Goal: Task Accomplishment & Management: Complete application form

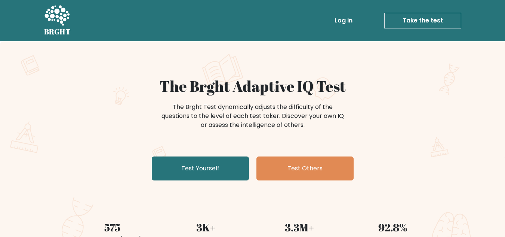
drag, startPoint x: 478, startPoint y: 0, endPoint x: 351, endPoint y: 68, distance: 143.8
click at [351, 68] on div "The Brght Adaptive IQ Test The Brght Test dynamically adjusts the difficulty of…" at bounding box center [252, 156] width 505 height 231
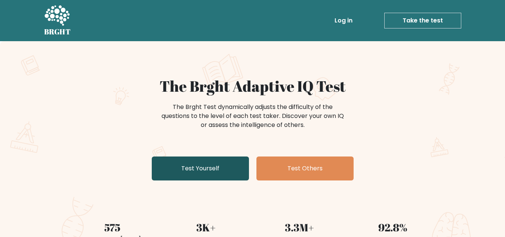
click at [212, 167] on link "Test Yourself" at bounding box center [200, 168] width 97 height 24
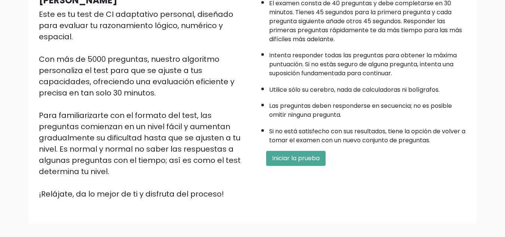
scroll to position [142, 0]
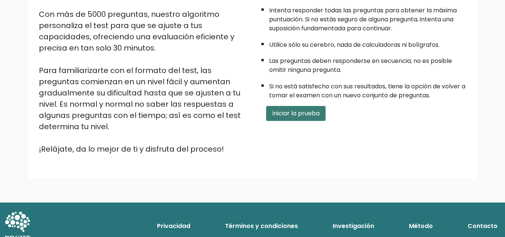
click at [281, 116] on font "Iniciar la prueba" at bounding box center [295, 113] width 47 height 9
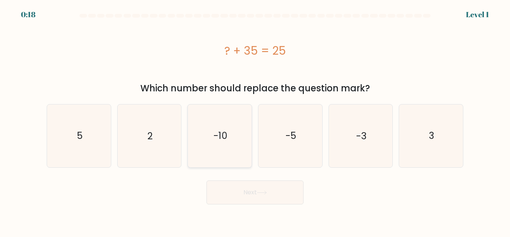
click at [235, 134] on icon "-10" at bounding box center [220, 135] width 62 height 62
click at [255, 120] on input "c. -10" at bounding box center [255, 119] width 0 height 2
radio input "true"
click at [271, 195] on button "Next" at bounding box center [255, 192] width 97 height 24
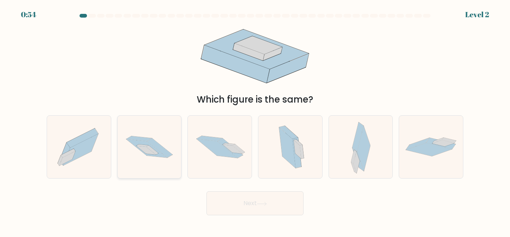
click at [157, 158] on icon at bounding box center [150, 147] width 64 height 42
click at [255, 120] on input "b." at bounding box center [255, 119] width 0 height 2
radio input "true"
click at [243, 200] on button "Next" at bounding box center [255, 203] width 97 height 24
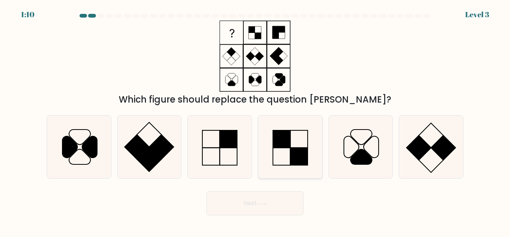
click at [282, 150] on icon at bounding box center [290, 146] width 62 height 62
click at [256, 120] on input "d." at bounding box center [255, 119] width 0 height 2
radio input "true"
drag, startPoint x: 267, startPoint y: 198, endPoint x: 266, endPoint y: 202, distance: 4.2
click at [266, 202] on button "Next" at bounding box center [255, 203] width 97 height 24
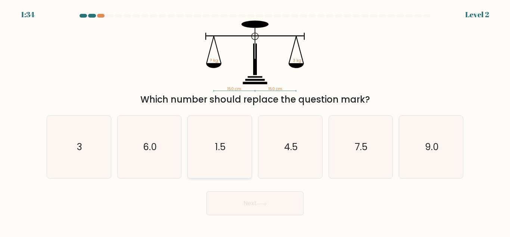
click at [213, 157] on icon "1.5" at bounding box center [220, 146] width 62 height 62
click at [255, 120] on input "c. 1.5" at bounding box center [255, 119] width 0 height 2
radio input "true"
click at [265, 205] on icon at bounding box center [262, 203] width 10 height 4
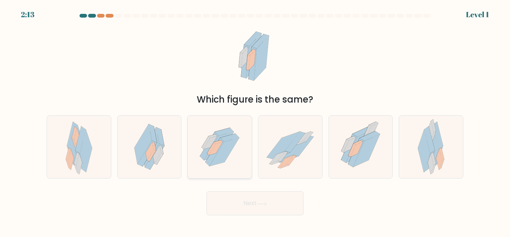
click at [227, 147] on icon at bounding box center [225, 152] width 30 height 28
click at [255, 120] on input "c." at bounding box center [255, 119] width 0 height 2
radio input "true"
click at [238, 210] on button "Next" at bounding box center [255, 203] width 97 height 24
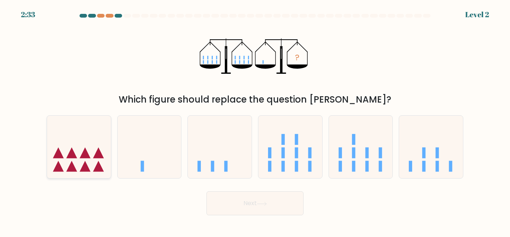
click at [73, 157] on icon at bounding box center [72, 152] width 11 height 11
click at [255, 120] on input "a." at bounding box center [255, 119] width 0 height 2
radio input "true"
click at [225, 205] on button "Next" at bounding box center [255, 203] width 97 height 24
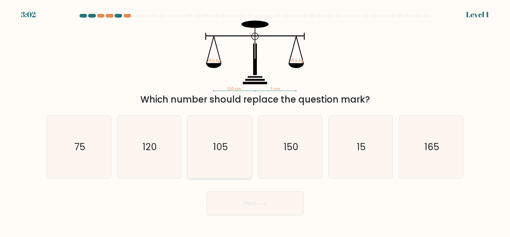
click at [231, 148] on icon "105" at bounding box center [220, 146] width 62 height 62
click at [255, 120] on input "c. 105" at bounding box center [255, 119] width 0 height 2
radio input "true"
click at [283, 149] on icon "150" at bounding box center [290, 146] width 62 height 62
click at [256, 120] on input "d. 150" at bounding box center [255, 119] width 0 height 2
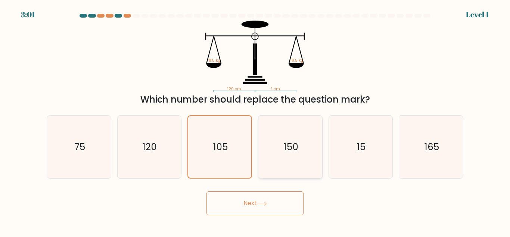
radio input "true"
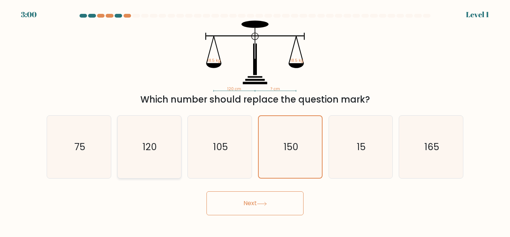
click at [156, 157] on icon "120" at bounding box center [149, 146] width 62 height 62
click at [255, 120] on input "b. 120" at bounding box center [255, 119] width 0 height 2
radio input "true"
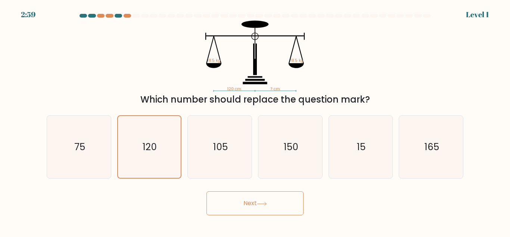
click at [259, 201] on button "Next" at bounding box center [255, 203] width 97 height 24
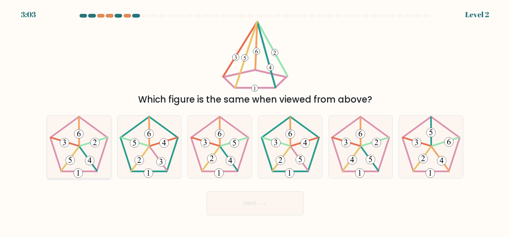
click at [82, 153] on icon at bounding box center [79, 146] width 62 height 62
click at [255, 120] on input "a." at bounding box center [255, 119] width 0 height 2
radio input "true"
click at [253, 203] on button "Next" at bounding box center [255, 203] width 97 height 24
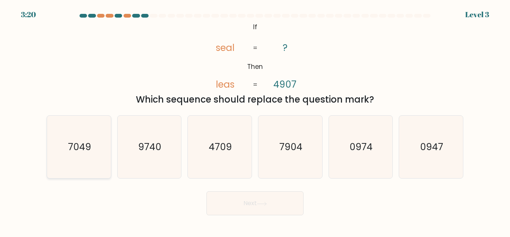
click at [88, 143] on text "7049" at bounding box center [79, 146] width 23 height 13
click at [255, 120] on input "a. 7049" at bounding box center [255, 119] width 0 height 2
radio input "true"
click at [354, 149] on text "0974" at bounding box center [361, 146] width 23 height 13
click at [256, 120] on input "e. 0974" at bounding box center [255, 119] width 0 height 2
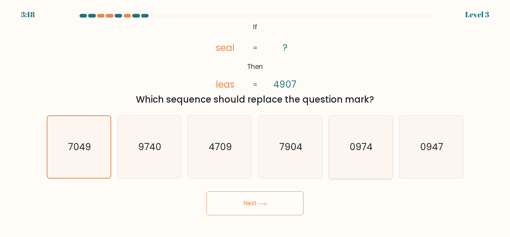
radio input "true"
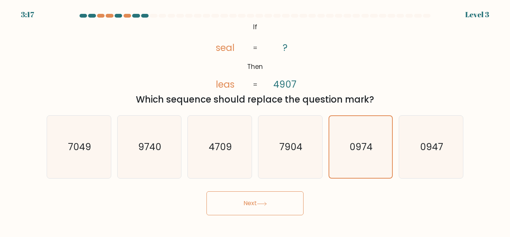
click at [232, 203] on button "Next" at bounding box center [255, 203] width 97 height 24
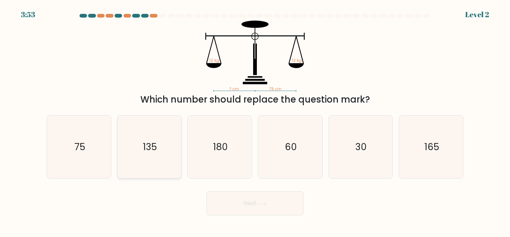
click at [159, 150] on icon "135" at bounding box center [149, 146] width 62 height 62
click at [255, 120] on input "b. 135" at bounding box center [255, 119] width 0 height 2
radio input "true"
click at [297, 152] on icon "60" at bounding box center [290, 146] width 62 height 62
click at [256, 120] on input "d. 60" at bounding box center [255, 119] width 0 height 2
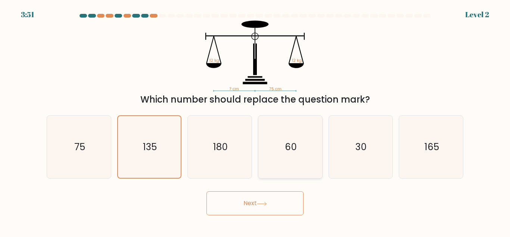
radio input "true"
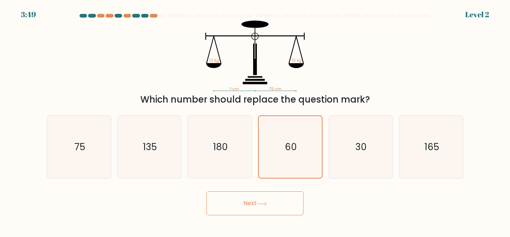
click at [247, 204] on button "Next" at bounding box center [255, 203] width 97 height 24
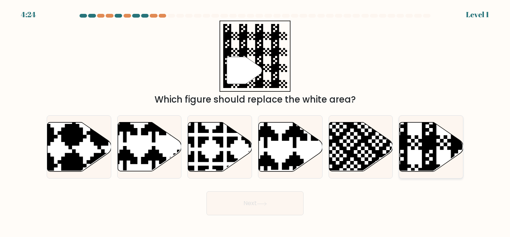
click at [438, 145] on icon at bounding box center [451, 121] width 116 height 116
click at [256, 120] on input "f." at bounding box center [255, 119] width 0 height 2
radio input "true"
click at [261, 200] on button "Next" at bounding box center [255, 203] width 97 height 24
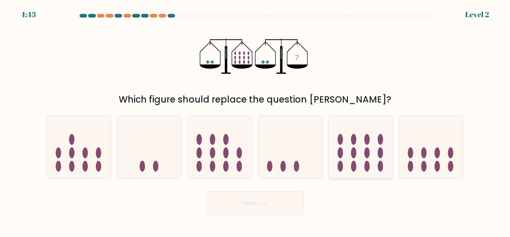
click at [349, 149] on icon at bounding box center [361, 146] width 64 height 53
click at [256, 120] on input "e." at bounding box center [255, 119] width 0 height 2
radio input "true"
click at [274, 204] on button "Next" at bounding box center [255, 203] width 97 height 24
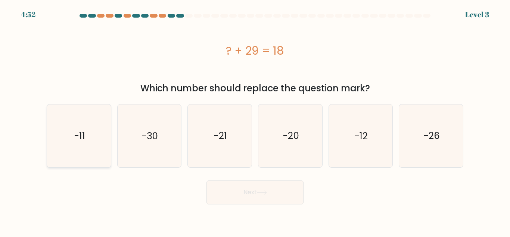
click at [81, 124] on icon "-11" at bounding box center [79, 135] width 62 height 62
click at [255, 120] on input "a. -11" at bounding box center [255, 119] width 0 height 2
radio input "true"
click at [262, 190] on icon at bounding box center [262, 192] width 10 height 4
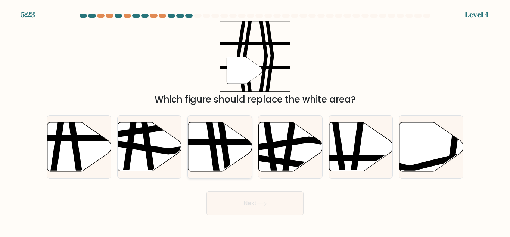
click at [224, 146] on icon at bounding box center [225, 121] width 9 height 129
click at [255, 120] on input "c." at bounding box center [255, 119] width 0 height 2
radio input "true"
click at [254, 205] on button "Next" at bounding box center [255, 203] width 97 height 24
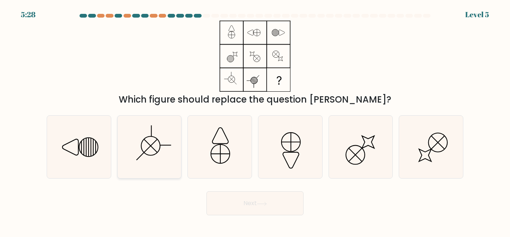
click at [159, 145] on icon at bounding box center [149, 146] width 62 height 62
click at [255, 120] on input "b." at bounding box center [255, 119] width 0 height 2
radio input "true"
click at [293, 153] on icon at bounding box center [290, 146] width 62 height 62
click at [256, 120] on input "d." at bounding box center [255, 119] width 0 height 2
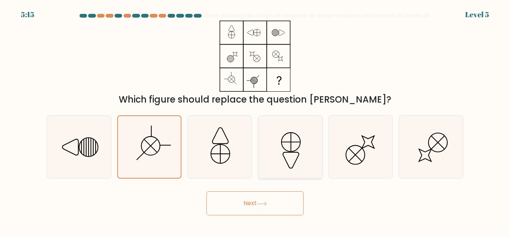
radio input "true"
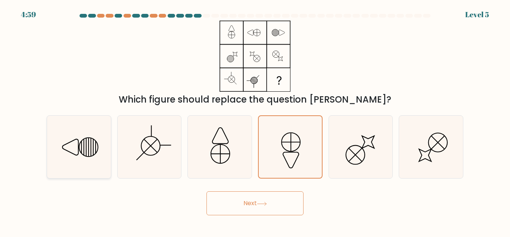
click at [92, 150] on icon at bounding box center [79, 146] width 62 height 62
click at [255, 120] on input "a." at bounding box center [255, 119] width 0 height 2
radio input "true"
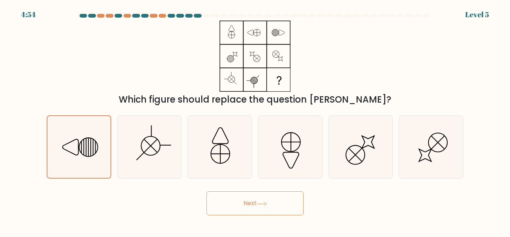
click at [267, 205] on icon at bounding box center [262, 203] width 10 height 4
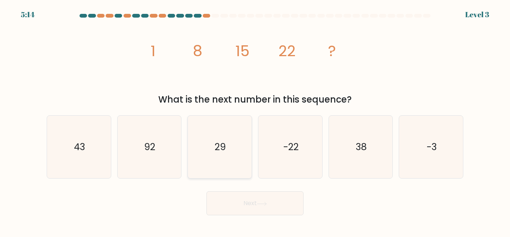
click at [215, 141] on text "29" at bounding box center [220, 146] width 11 height 13
click at [255, 120] on input "c. 29" at bounding box center [255, 119] width 0 height 2
radio input "true"
click at [267, 201] on icon at bounding box center [262, 203] width 10 height 4
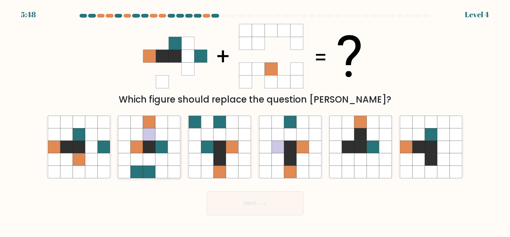
click at [148, 148] on icon at bounding box center [149, 146] width 12 height 12
click at [255, 120] on input "b." at bounding box center [255, 119] width 0 height 2
radio input "true"
click at [238, 212] on button "Next" at bounding box center [255, 203] width 97 height 24
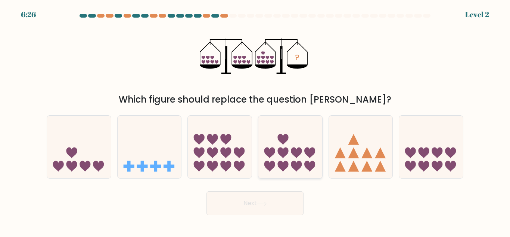
click at [282, 153] on icon at bounding box center [283, 152] width 11 height 11
click at [256, 120] on input "d." at bounding box center [255, 119] width 0 height 2
radio input "true"
click at [259, 199] on button "Next" at bounding box center [255, 203] width 97 height 24
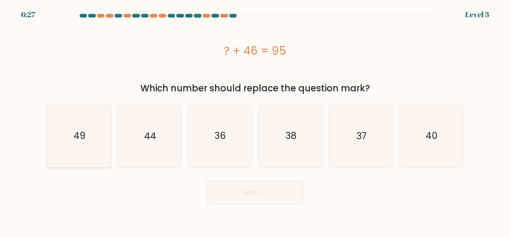
click at [59, 130] on icon "49" at bounding box center [79, 135] width 62 height 62
click at [255, 120] on input "a. 49" at bounding box center [255, 119] width 0 height 2
radio input "true"
drag, startPoint x: 251, startPoint y: 207, endPoint x: 253, endPoint y: 193, distance: 14.3
click at [246, 203] on body "6:26 Level 3 a." at bounding box center [255, 118] width 510 height 237
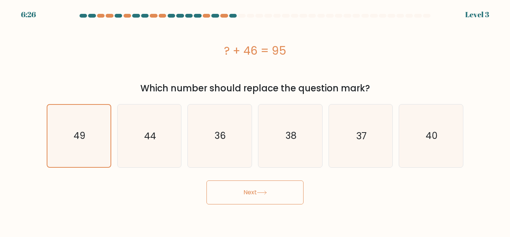
click at [253, 193] on button "Next" at bounding box center [255, 192] width 97 height 24
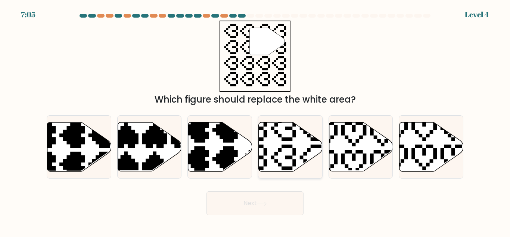
click at [295, 148] on icon at bounding box center [269, 171] width 112 height 112
click at [256, 120] on input "d." at bounding box center [255, 119] width 0 height 2
radio input "true"
click at [271, 202] on button "Next" at bounding box center [255, 203] width 97 height 24
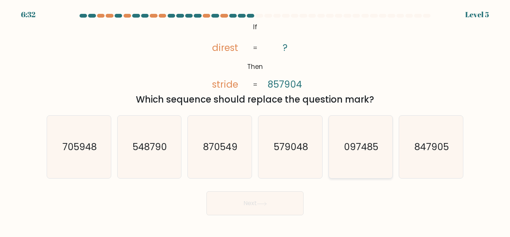
click at [350, 149] on text "097485" at bounding box center [362, 146] width 34 height 13
click at [256, 120] on input "e. 097485" at bounding box center [255, 119] width 0 height 2
radio input "true"
click at [238, 206] on button "Next" at bounding box center [255, 203] width 97 height 24
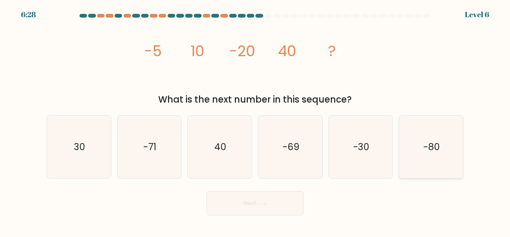
click at [415, 154] on icon "-80" at bounding box center [431, 146] width 62 height 62
click at [256, 120] on input "f. -80" at bounding box center [255, 119] width 0 height 2
radio input "true"
click at [244, 198] on button "Next" at bounding box center [255, 203] width 97 height 24
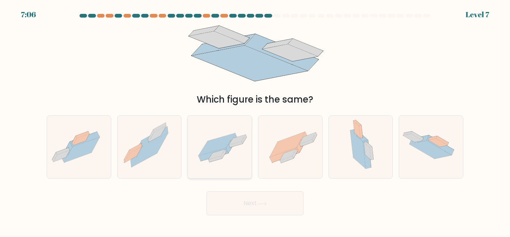
click at [231, 153] on icon at bounding box center [220, 147] width 64 height 44
click at [255, 120] on input "c." at bounding box center [255, 119] width 0 height 2
radio input "true"
click at [243, 208] on button "Next" at bounding box center [255, 203] width 97 height 24
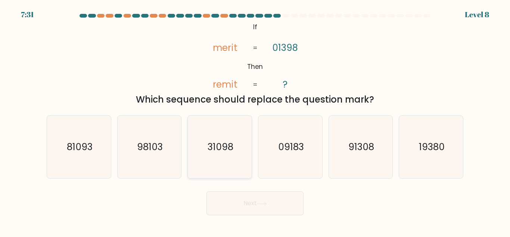
click at [220, 153] on text "31098" at bounding box center [221, 146] width 26 height 13
click at [255, 120] on input "c. 31098" at bounding box center [255, 119] width 0 height 2
radio input "true"
click at [233, 204] on button "Next" at bounding box center [255, 203] width 97 height 24
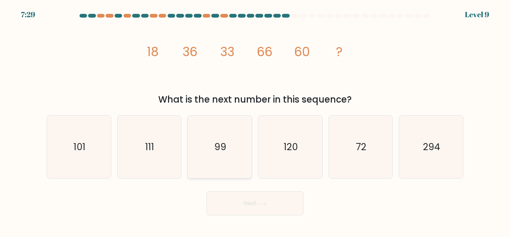
click at [223, 147] on text "99" at bounding box center [220, 146] width 12 height 13
click at [255, 120] on input "c. 99" at bounding box center [255, 119] width 0 height 2
radio input "true"
click at [236, 201] on button "Next" at bounding box center [255, 203] width 97 height 24
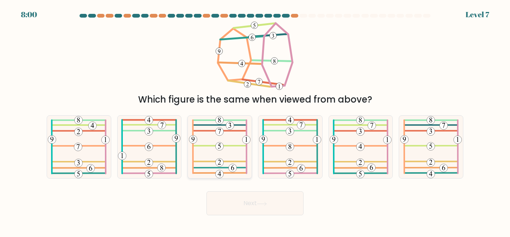
click at [221, 145] on 811 at bounding box center [220, 146] width 8 height 8
click at [255, 120] on input "c." at bounding box center [255, 119] width 0 height 2
radio input "true"
click at [257, 205] on button "Next" at bounding box center [255, 203] width 97 height 24
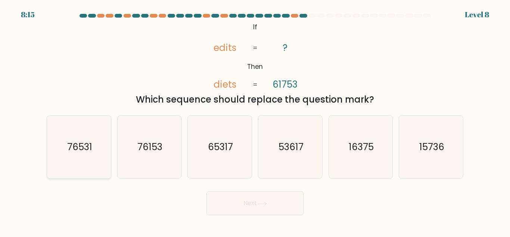
click at [90, 158] on icon "76531" at bounding box center [79, 146] width 62 height 62
click at [255, 120] on input "a. 76531" at bounding box center [255, 119] width 0 height 2
radio input "true"
click at [150, 149] on text "76153" at bounding box center [150, 146] width 25 height 13
click at [255, 120] on input "b. 76153" at bounding box center [255, 119] width 0 height 2
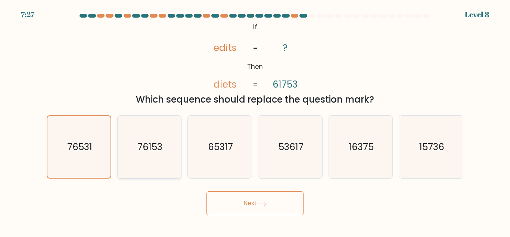
radio input "true"
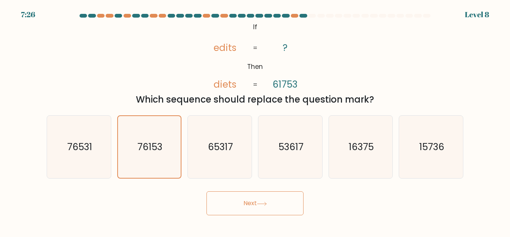
click at [253, 207] on button "Next" at bounding box center [255, 203] width 97 height 24
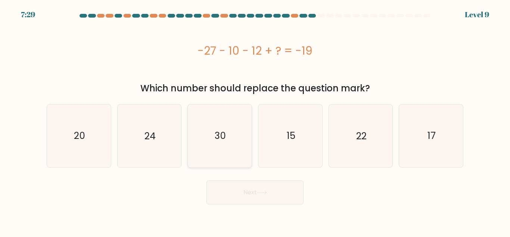
click at [222, 133] on text "30" at bounding box center [220, 135] width 11 height 13
click at [255, 120] on input "c. 30" at bounding box center [255, 119] width 0 height 2
radio input "true"
click at [279, 187] on button "Next" at bounding box center [255, 192] width 97 height 24
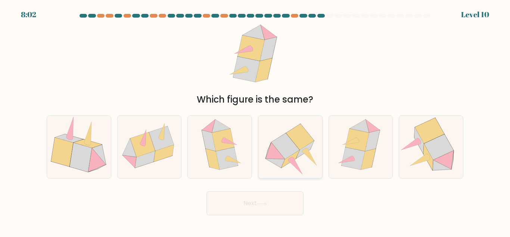
click at [299, 155] on icon at bounding box center [305, 149] width 18 height 18
click at [256, 120] on input "d." at bounding box center [255, 119] width 0 height 2
radio input "true"
click at [292, 207] on button "Next" at bounding box center [255, 203] width 97 height 24
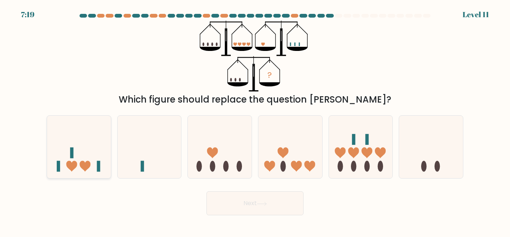
click at [98, 158] on icon at bounding box center [79, 146] width 64 height 53
click at [255, 120] on input "a." at bounding box center [255, 119] width 0 height 2
radio input "true"
click at [247, 206] on button "Next" at bounding box center [255, 203] width 97 height 24
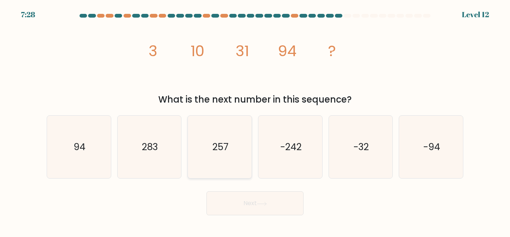
click at [235, 152] on icon "257" at bounding box center [220, 146] width 62 height 62
click at [255, 120] on input "c. 257" at bounding box center [255, 119] width 0 height 2
radio input "true"
click at [257, 204] on button "Next" at bounding box center [255, 203] width 97 height 24
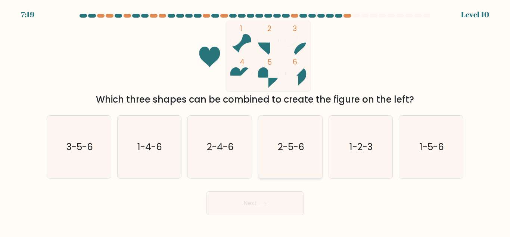
click at [305, 150] on icon "2-5-6" at bounding box center [290, 146] width 62 height 62
click at [256, 120] on input "d. 2-5-6" at bounding box center [255, 119] width 0 height 2
radio input "true"
click at [280, 201] on button "Next" at bounding box center [255, 203] width 97 height 24
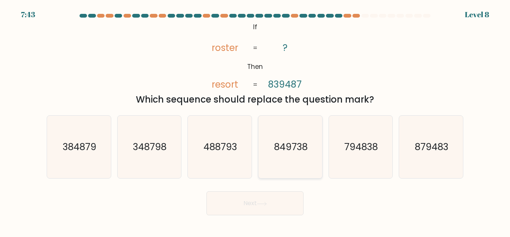
click at [290, 153] on text "849738" at bounding box center [291, 146] width 34 height 13
click at [256, 120] on input "d. 849738" at bounding box center [255, 119] width 0 height 2
radio input "true"
click at [284, 203] on button "Next" at bounding box center [255, 203] width 97 height 24
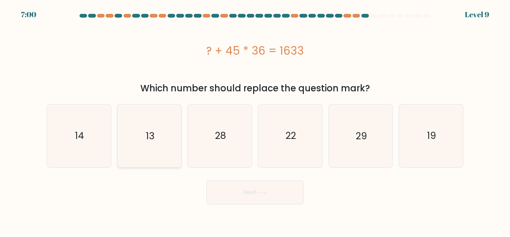
click at [159, 139] on icon "13" at bounding box center [149, 135] width 62 height 62
click at [255, 120] on input "b. 13" at bounding box center [255, 119] width 0 height 2
radio input "true"
click at [254, 198] on button "Next" at bounding box center [255, 192] width 97 height 24
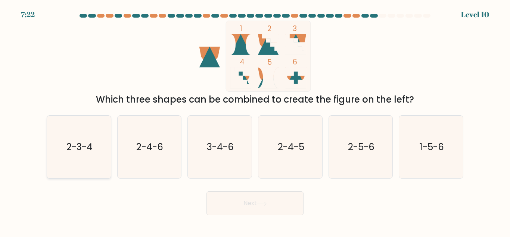
click at [92, 154] on icon "2-3-4" at bounding box center [79, 146] width 62 height 62
click at [255, 120] on input "a. 2-3-4" at bounding box center [255, 119] width 0 height 2
radio input "true"
click at [293, 152] on text "2-4-5" at bounding box center [291, 146] width 27 height 13
click at [256, 120] on input "d. 2-4-5" at bounding box center [255, 119] width 0 height 2
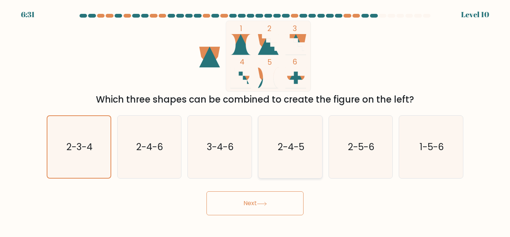
radio input "true"
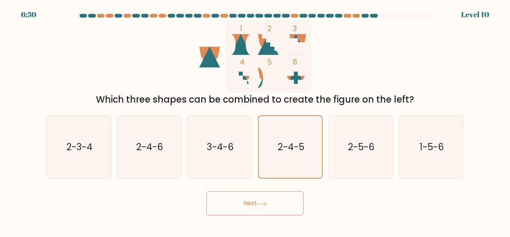
click at [267, 205] on icon at bounding box center [262, 203] width 10 height 4
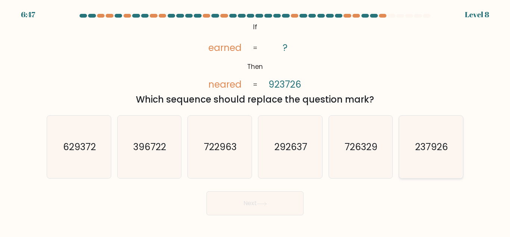
click at [435, 154] on icon "237926" at bounding box center [431, 146] width 62 height 62
click at [256, 120] on input "f. 237926" at bounding box center [255, 119] width 0 height 2
radio input "true"
click at [238, 194] on button "Next" at bounding box center [255, 203] width 97 height 24
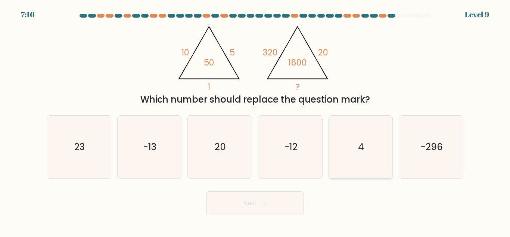
click at [355, 148] on icon "4" at bounding box center [361, 146] width 62 height 62
click at [256, 120] on input "e. 4" at bounding box center [255, 119] width 0 height 2
radio input "true"
click at [270, 196] on button "Next" at bounding box center [255, 203] width 97 height 24
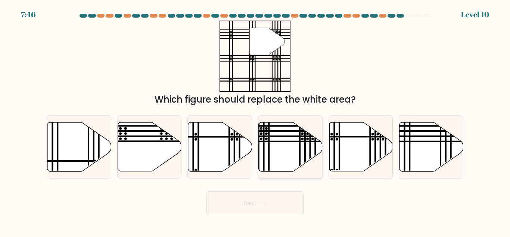
click at [282, 151] on icon at bounding box center [291, 146] width 64 height 49
click at [256, 120] on input "d." at bounding box center [255, 119] width 0 height 2
radio input "true"
click at [275, 205] on button "Next" at bounding box center [255, 203] width 97 height 24
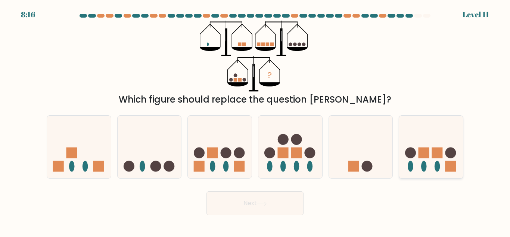
click at [427, 153] on rect at bounding box center [424, 152] width 11 height 11
click at [256, 120] on input "f." at bounding box center [255, 119] width 0 height 2
radio input "true"
click at [267, 207] on button "Next" at bounding box center [255, 203] width 97 height 24
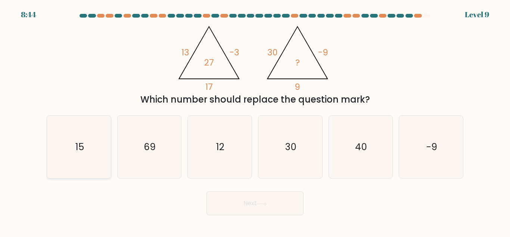
click at [98, 150] on icon "15" at bounding box center [79, 146] width 62 height 62
click at [255, 120] on input "a. 15" at bounding box center [255, 119] width 0 height 2
radio input "true"
click at [282, 203] on button "Next" at bounding box center [255, 203] width 97 height 24
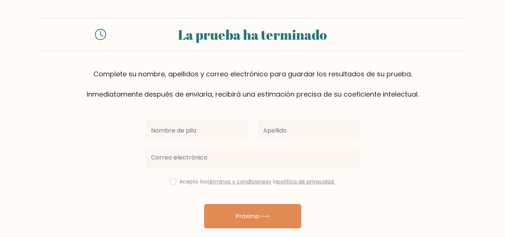
click at [180, 132] on input "text" at bounding box center [196, 130] width 103 height 21
type input "georgi"
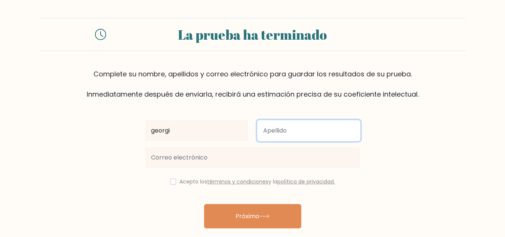
click at [276, 129] on input "text" at bounding box center [308, 130] width 103 height 21
type input "valladares"
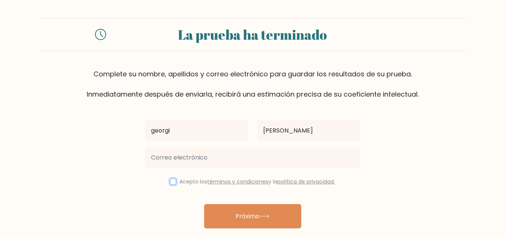
click at [170, 180] on input "checkbox" at bounding box center [173, 181] width 6 height 6
checkbox input "true"
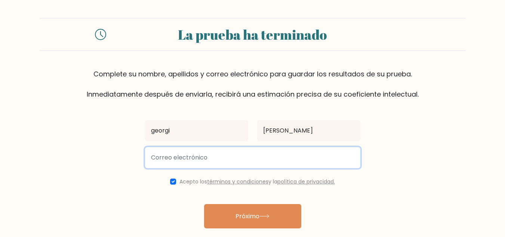
click at [176, 155] on input "email" at bounding box center [252, 157] width 215 height 21
type input "georgina.vf95@gmail.com"
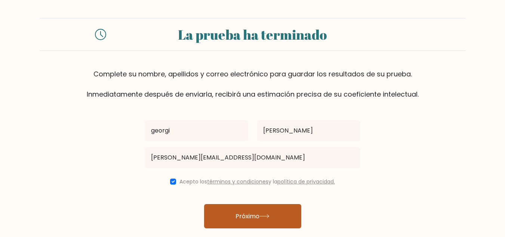
click at [252, 215] on font "Próximo" at bounding box center [247, 215] width 24 height 9
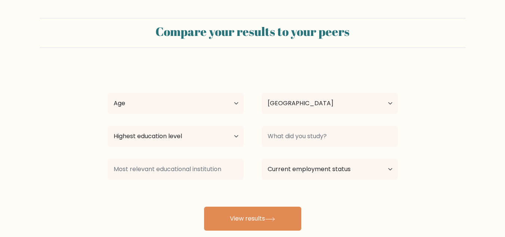
select select "PE"
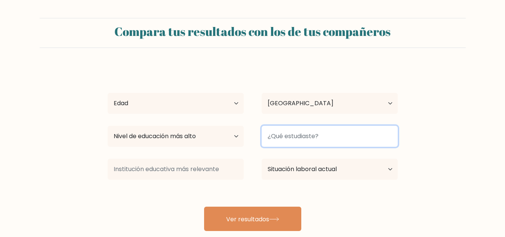
click at [299, 138] on input at bounding box center [330, 136] width 136 height 21
type input "secretariado ejecutivo"
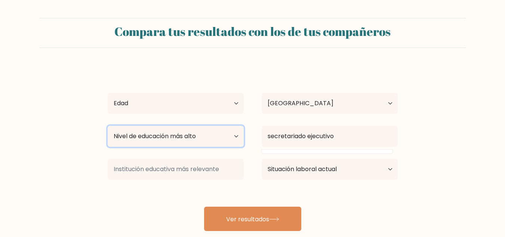
click at [223, 140] on select "Nivel de educación más alto Sin escolarización Primario Secundaria inferior Sec…" at bounding box center [176, 136] width 136 height 21
select select "occupation_specific"
click at [108, 126] on select "Nivel de educación más alto Sin escolarización Primario Secundaria inferior Sec…" at bounding box center [176, 136] width 136 height 21
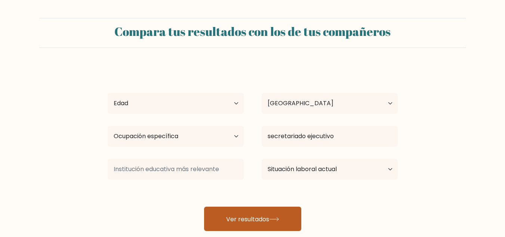
click at [247, 211] on button "Ver resultados" at bounding box center [252, 218] width 97 height 24
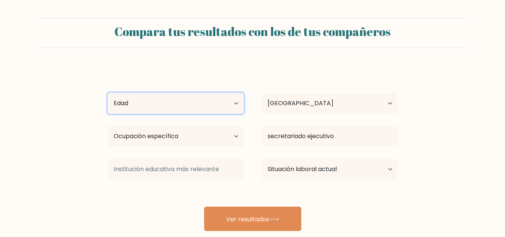
click at [154, 104] on select "Edad menores de 18 años 18-24 años 25-34 años 35-44 años 45-54 años 55-64 años …" at bounding box center [176, 103] width 136 height 21
select select "25_34"
click at [108, 93] on select "Edad menores de 18 años 18-24 años 25-34 años 35-44 años 45-54 años 55-64 años …" at bounding box center [176, 103] width 136 height 21
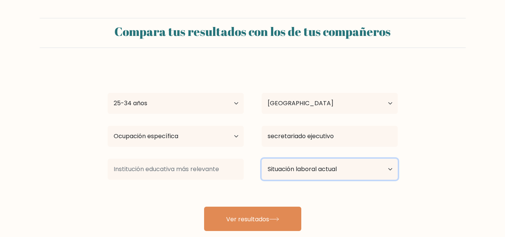
click at [323, 168] on select "Situación laboral actual Empleado Alumno Jubilado Otro/prefiero no responder" at bounding box center [330, 168] width 136 height 21
select select "employed"
click at [262, 158] on select "Situación laboral actual Empleado Alumno Jubilado Otro/prefiero no responder" at bounding box center [330, 168] width 136 height 21
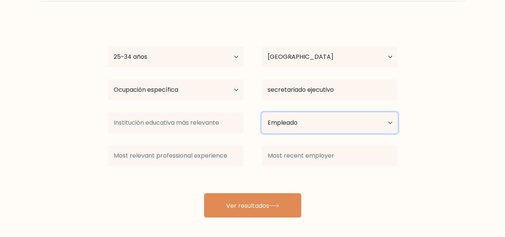
scroll to position [47, 0]
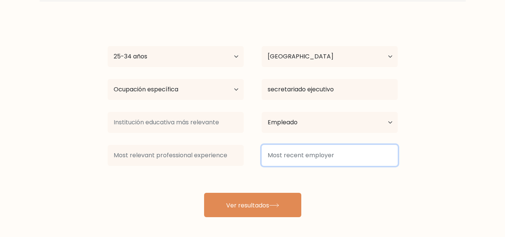
click at [285, 154] on input at bounding box center [330, 155] width 136 height 21
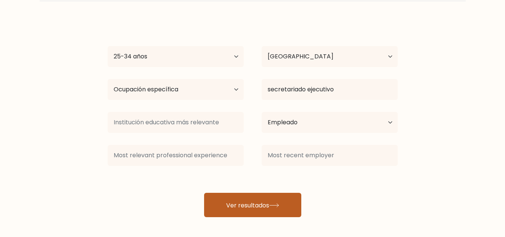
click at [249, 214] on button "Ver resultados" at bounding box center [252, 204] width 97 height 24
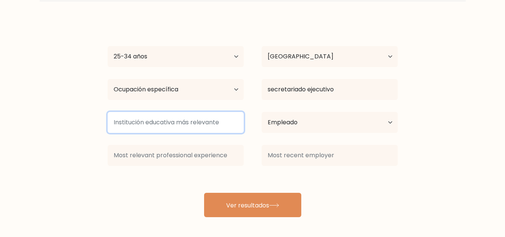
click at [161, 125] on input at bounding box center [176, 122] width 136 height 21
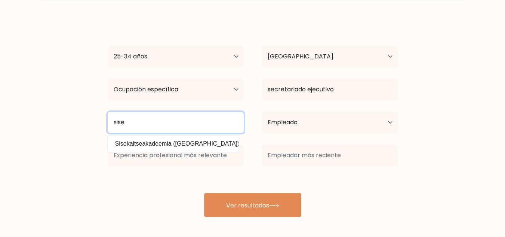
type input "sise"
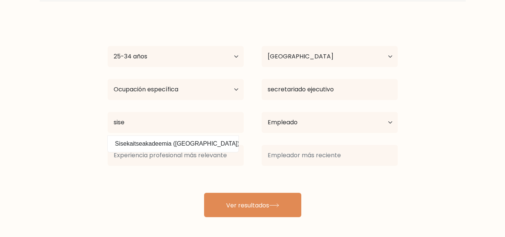
click at [139, 199] on div "georgi valladares Edad menores de 18 años 18-24 años 25-34 años 35-44 años 45-5…" at bounding box center [252, 118] width 299 height 198
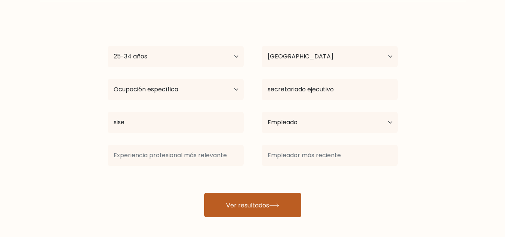
click at [240, 207] on font "Ver resultados" at bounding box center [247, 204] width 43 height 9
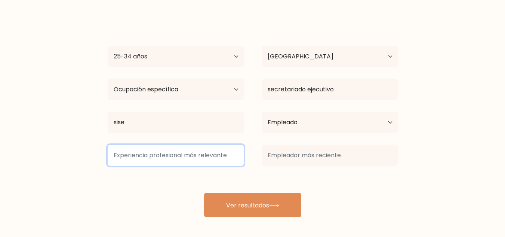
click at [157, 154] on input at bounding box center [176, 155] width 136 height 21
type input "oficina"
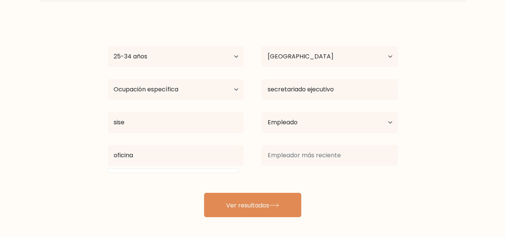
click at [171, 198] on div "georgi valladares Edad menores de 18 años 18-24 años 25-34 años 35-44 años 45-5…" at bounding box center [252, 118] width 299 height 198
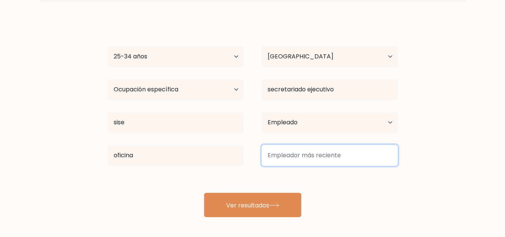
click at [299, 158] on input at bounding box center [330, 155] width 136 height 21
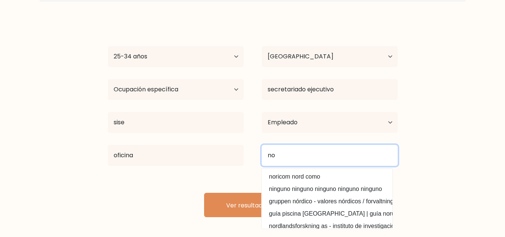
type input "no"
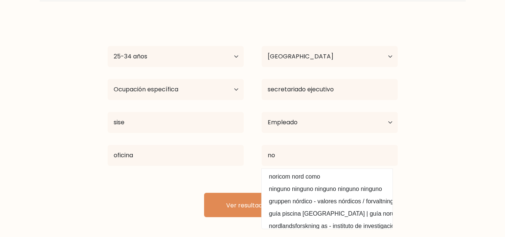
click at [451, 206] on form "Compara tus resultados con los de tus compañeros georgi valladares Edad menores…" at bounding box center [252, 93] width 505 height 245
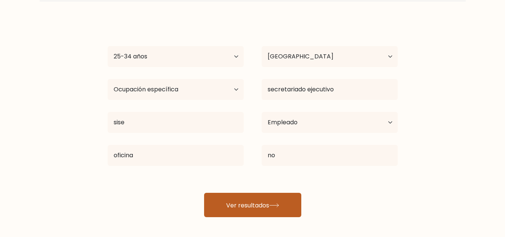
click at [244, 206] on font "Ver resultados" at bounding box center [247, 204] width 43 height 9
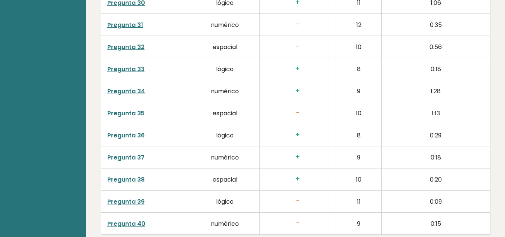
scroll to position [1991, 0]
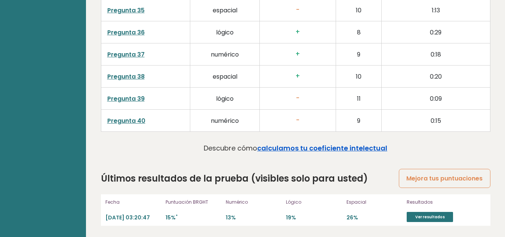
click at [298, 149] on font "calculamos tu coeficiente intelectual" at bounding box center [322, 147] width 130 height 9
click at [432, 216] on font "Ver resultados" at bounding box center [430, 217] width 30 height 6
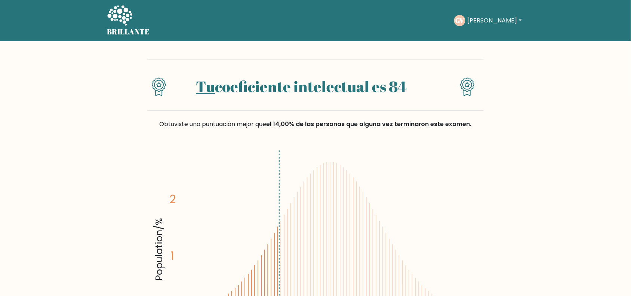
drag, startPoint x: 497, startPoint y: 1, endPoint x: 77, endPoint y: 128, distance: 438.8
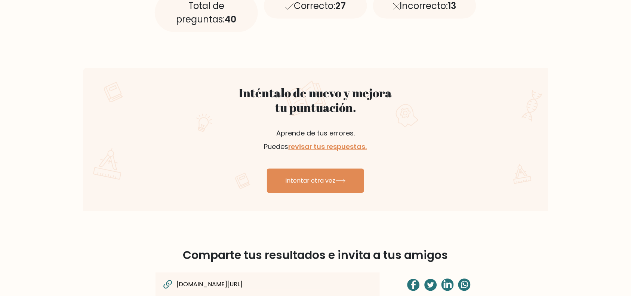
scroll to position [374, 0]
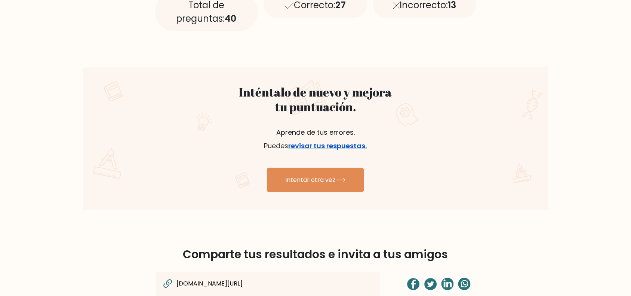
click at [316, 145] on font "revisar tus respuestas." at bounding box center [327, 145] width 78 height 9
click at [334, 145] on font "revisar tus respuestas." at bounding box center [327, 145] width 78 height 9
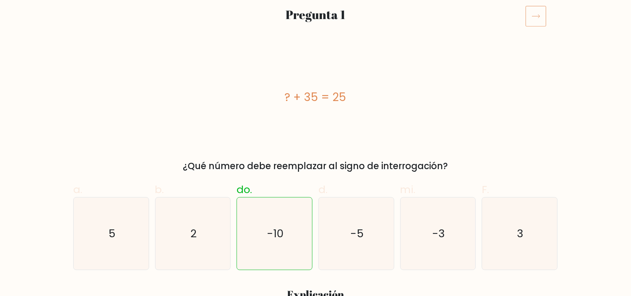
scroll to position [93, 0]
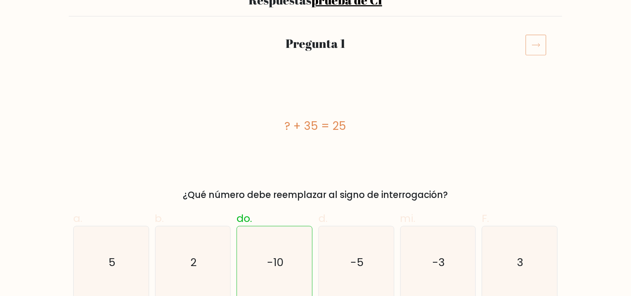
scroll to position [47, 0]
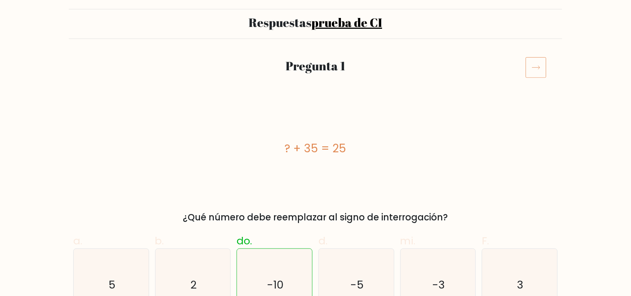
click at [532, 73] on icon at bounding box center [535, 67] width 21 height 21
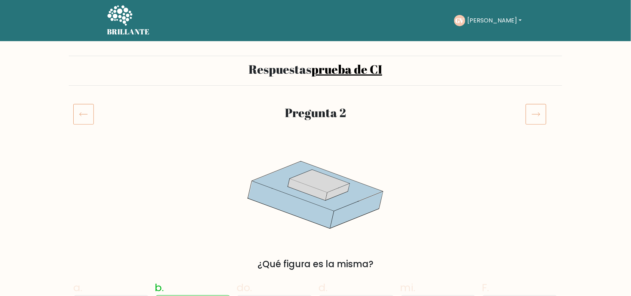
click at [528, 112] on icon at bounding box center [535, 114] width 21 height 21
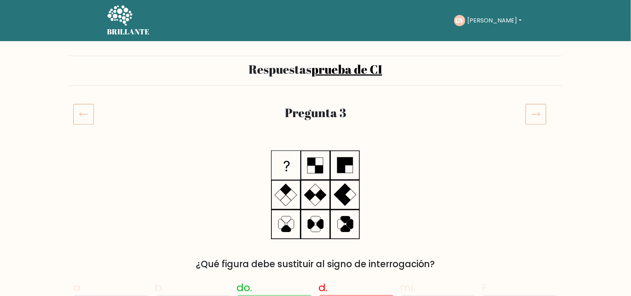
click at [537, 117] on icon at bounding box center [535, 114] width 21 height 21
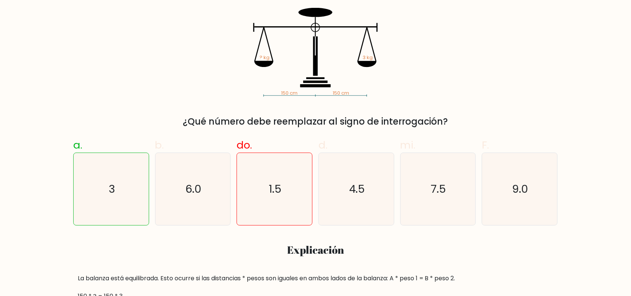
scroll to position [47, 0]
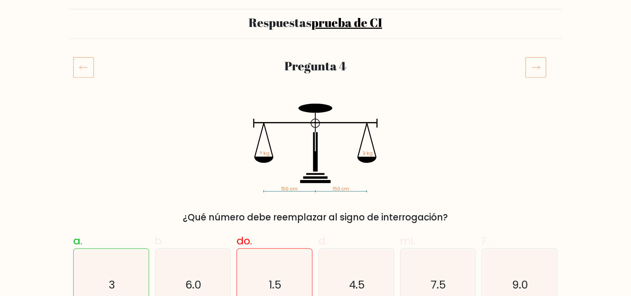
click at [528, 67] on icon at bounding box center [535, 67] width 21 height 21
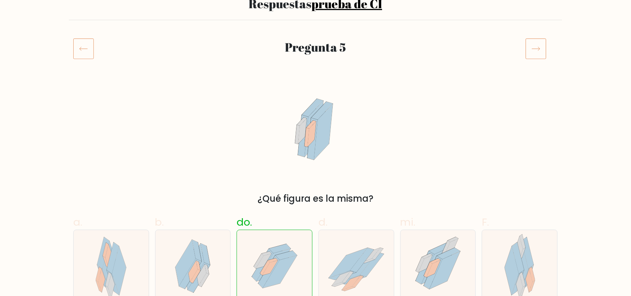
scroll to position [47, 0]
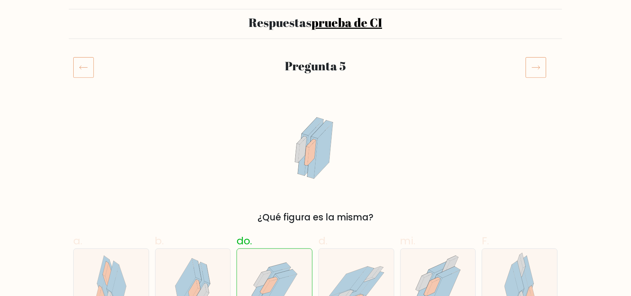
click at [535, 68] on icon at bounding box center [535, 67] width 21 height 21
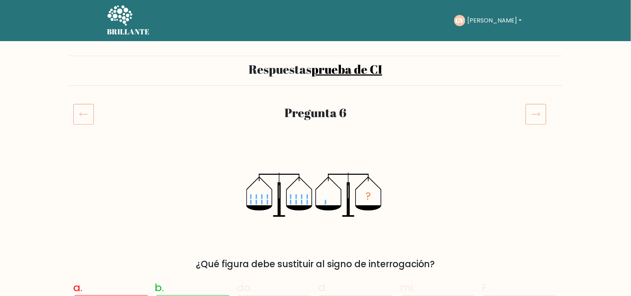
click at [531, 120] on icon at bounding box center [535, 114] width 21 height 21
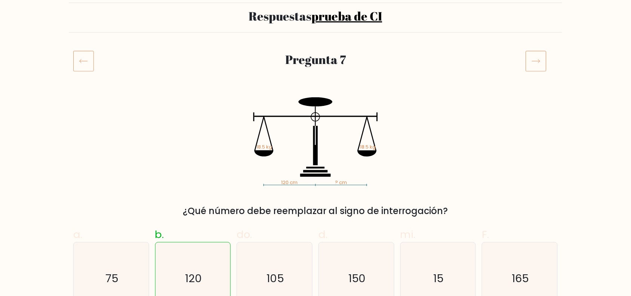
scroll to position [47, 0]
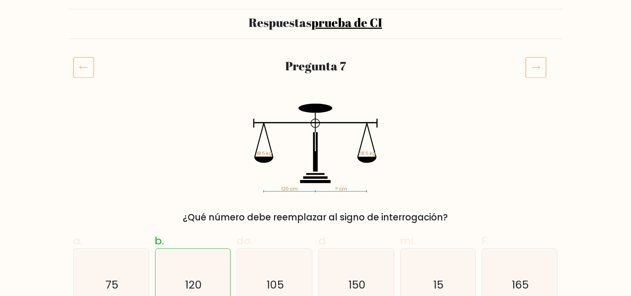
click at [534, 65] on icon at bounding box center [535, 67] width 21 height 21
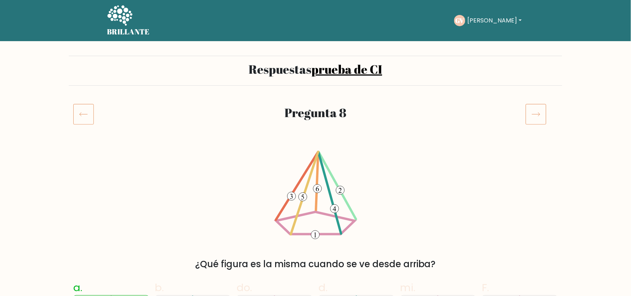
click at [540, 115] on icon at bounding box center [535, 114] width 21 height 21
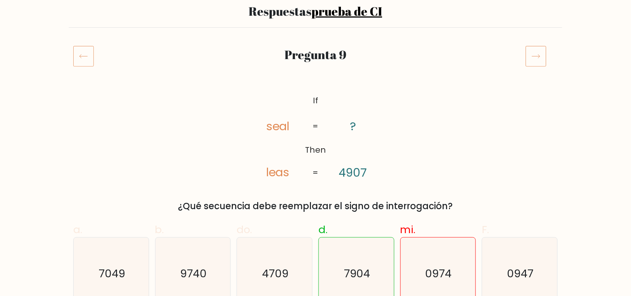
scroll to position [47, 0]
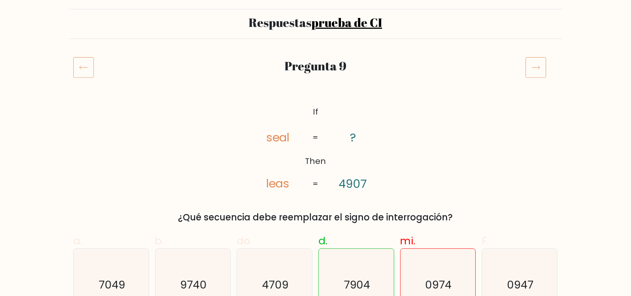
click at [542, 66] on icon at bounding box center [535, 67] width 21 height 21
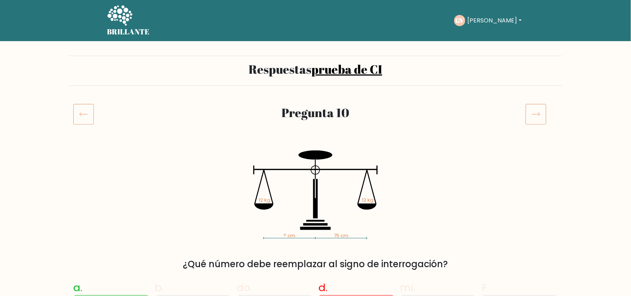
click at [535, 111] on icon at bounding box center [535, 114] width 21 height 21
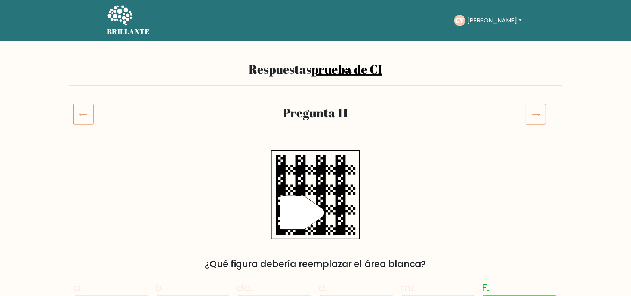
click at [539, 118] on icon at bounding box center [535, 114] width 21 height 21
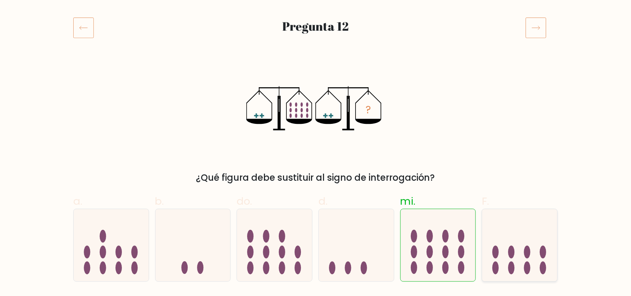
scroll to position [47, 0]
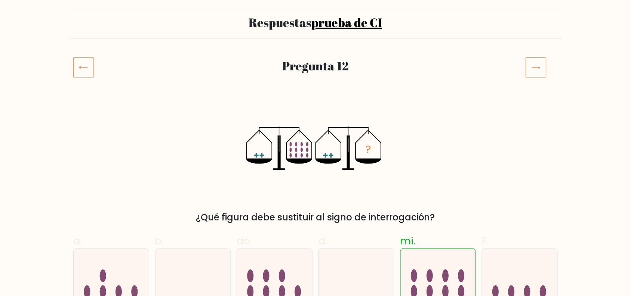
click at [543, 62] on icon at bounding box center [535, 67] width 21 height 21
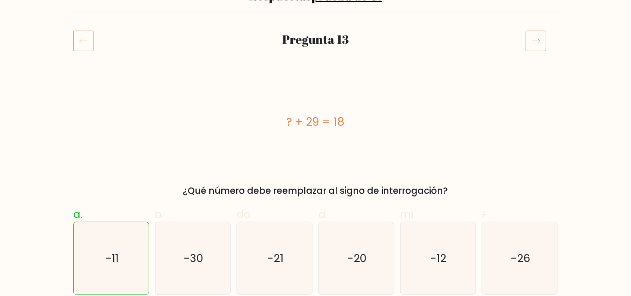
scroll to position [47, 0]
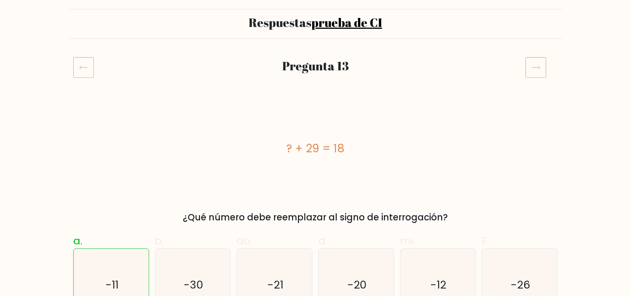
click at [532, 70] on icon at bounding box center [535, 67] width 21 height 21
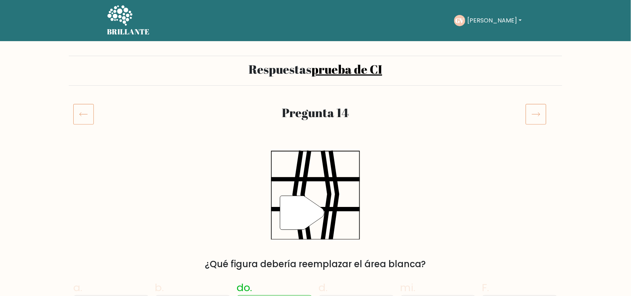
click at [542, 114] on icon at bounding box center [535, 114] width 21 height 21
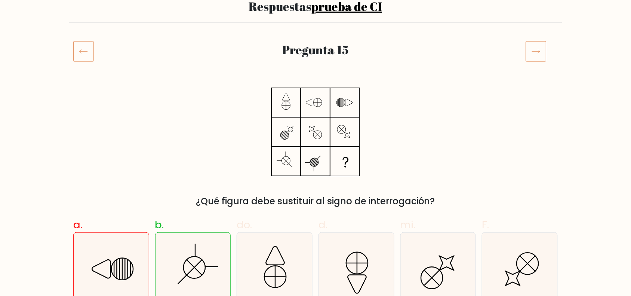
scroll to position [47, 0]
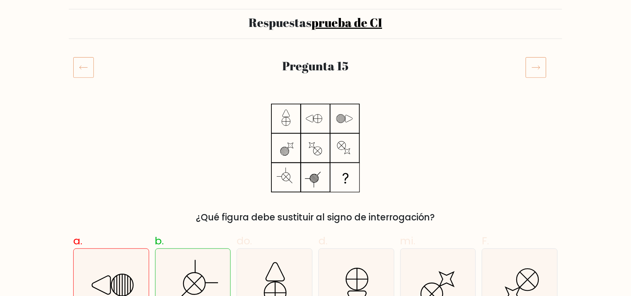
click at [536, 77] on icon at bounding box center [535, 67] width 21 height 21
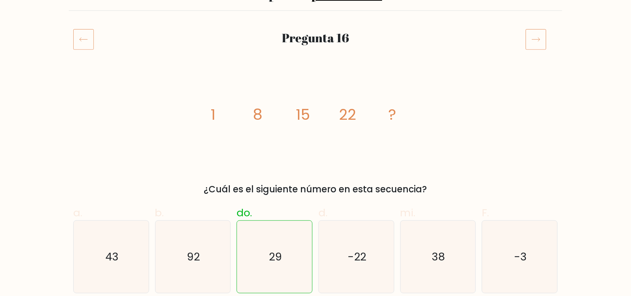
scroll to position [47, 0]
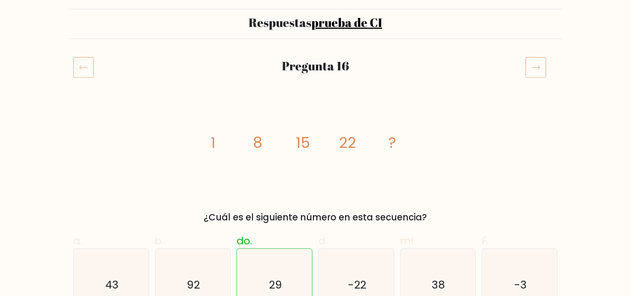
click at [542, 69] on icon at bounding box center [535, 67] width 21 height 21
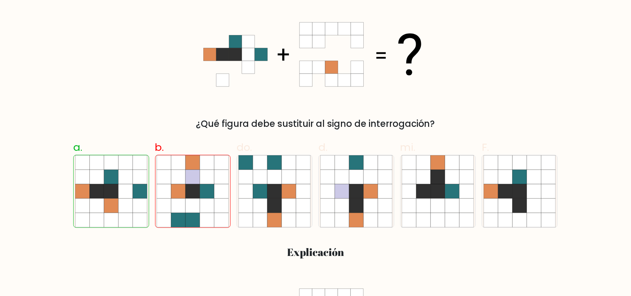
scroll to position [93, 0]
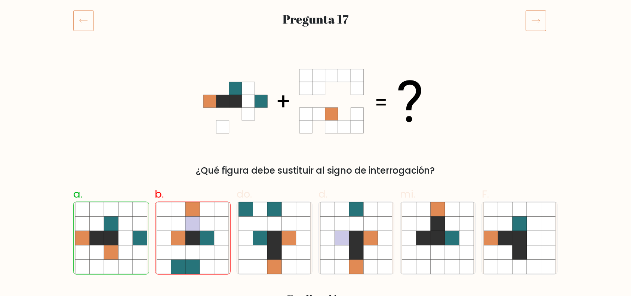
click at [539, 19] on icon at bounding box center [535, 20] width 21 height 21
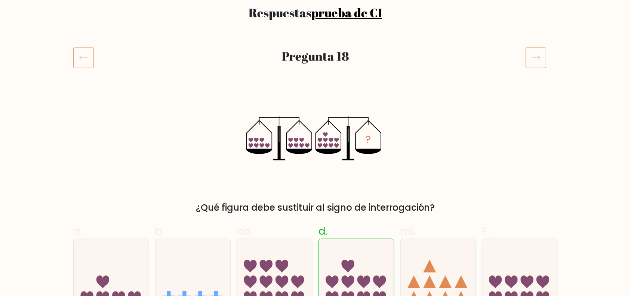
scroll to position [47, 0]
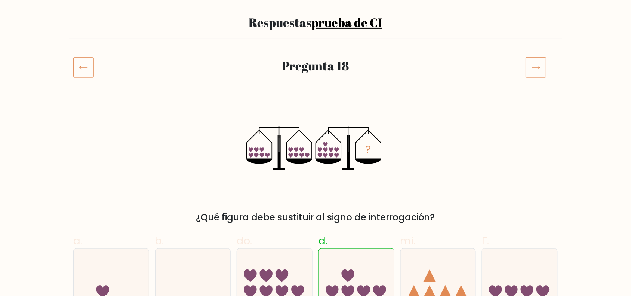
click at [540, 69] on icon at bounding box center [535, 67] width 21 height 21
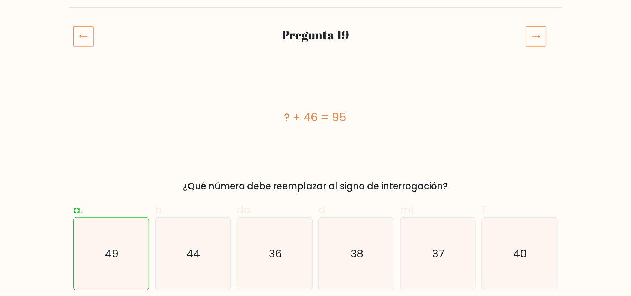
scroll to position [47, 0]
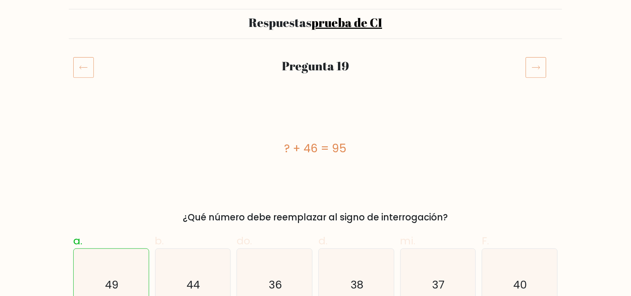
click at [536, 65] on icon at bounding box center [535, 67] width 21 height 21
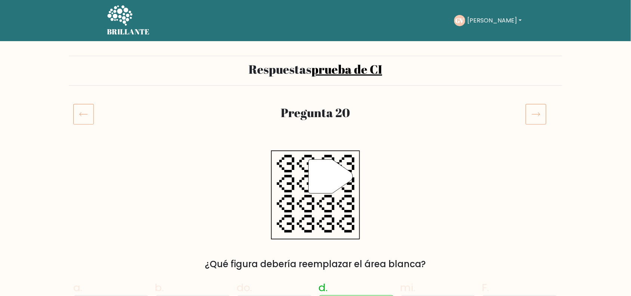
click at [538, 112] on icon at bounding box center [535, 114] width 21 height 21
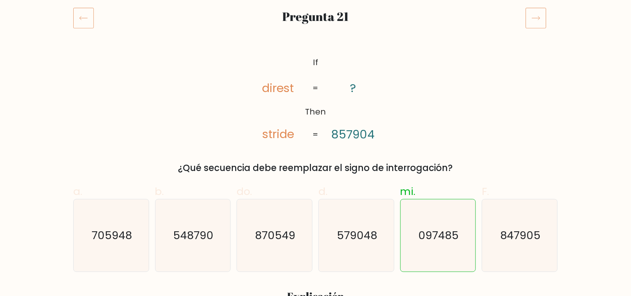
scroll to position [47, 0]
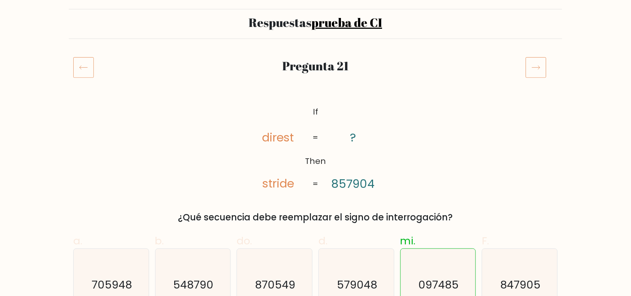
click at [533, 70] on icon at bounding box center [535, 67] width 21 height 21
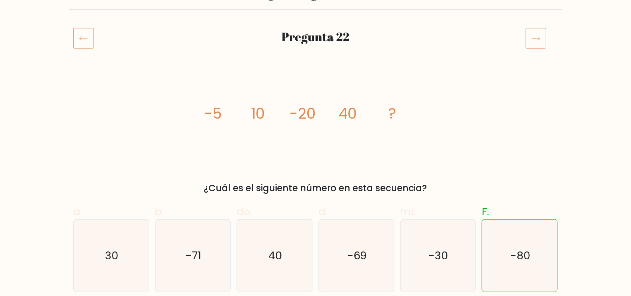
scroll to position [47, 0]
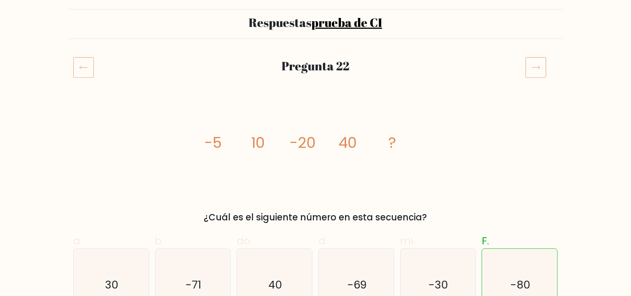
click at [529, 65] on icon at bounding box center [535, 67] width 21 height 21
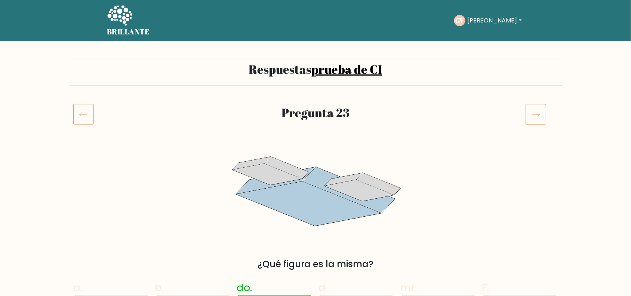
click at [528, 123] on icon at bounding box center [535, 114] width 21 height 21
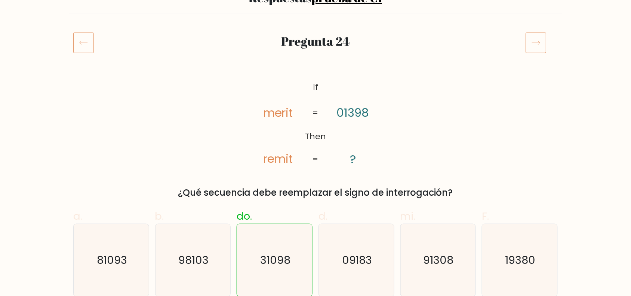
scroll to position [47, 0]
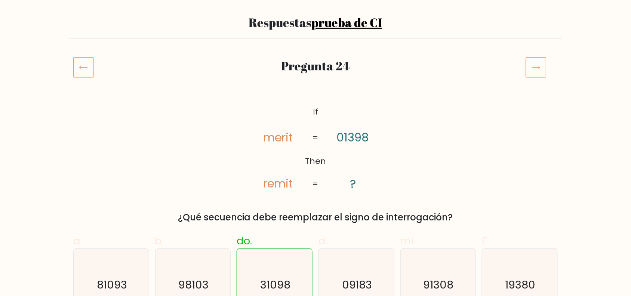
click at [537, 68] on icon at bounding box center [536, 68] width 8 height 4
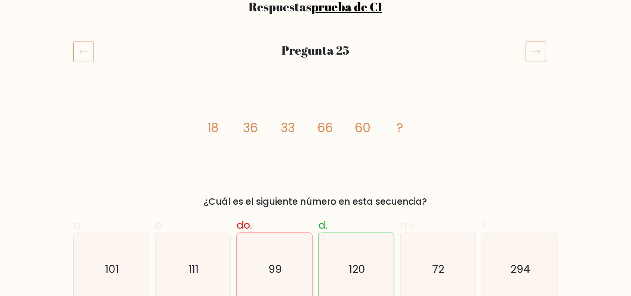
scroll to position [47, 0]
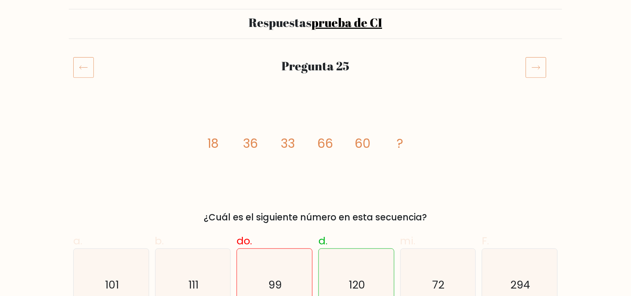
click at [534, 73] on icon at bounding box center [535, 67] width 21 height 21
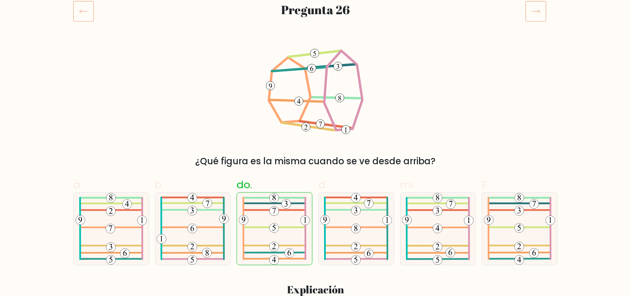
scroll to position [93, 0]
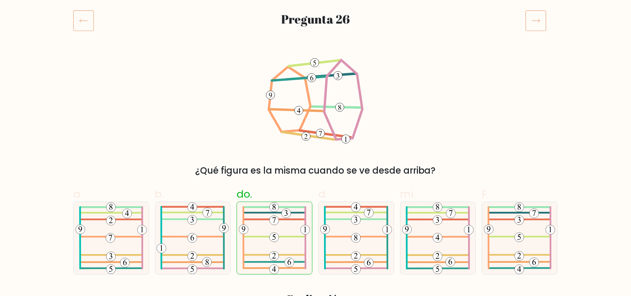
click at [535, 19] on icon at bounding box center [535, 20] width 21 height 21
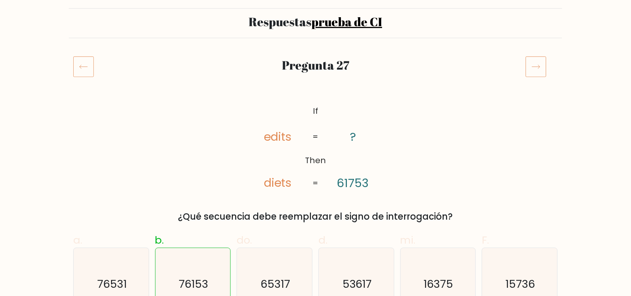
scroll to position [47, 0]
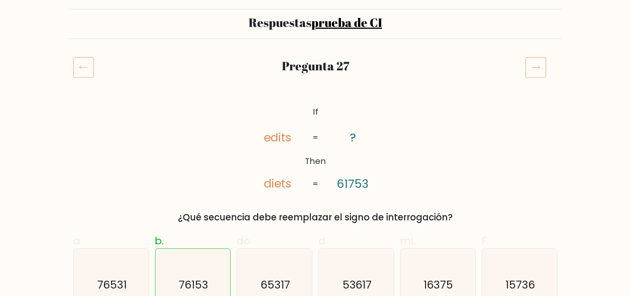
click at [539, 66] on icon at bounding box center [535, 67] width 21 height 21
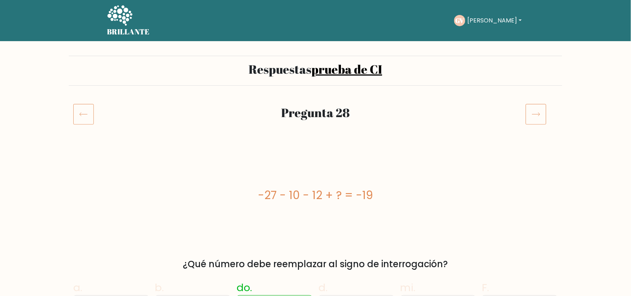
click at [537, 121] on icon at bounding box center [535, 114] width 21 height 21
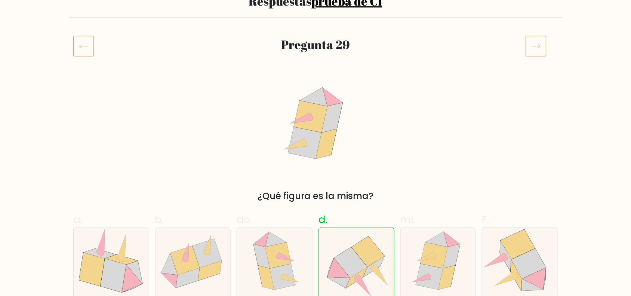
scroll to position [47, 0]
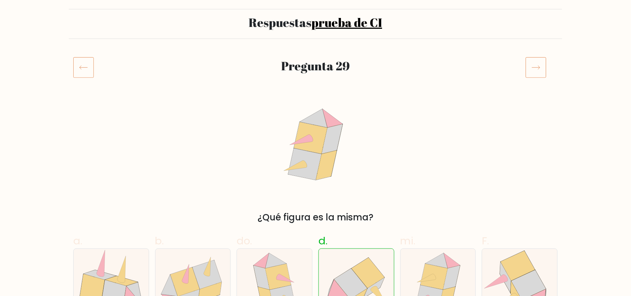
click at [529, 68] on icon at bounding box center [535, 67] width 21 height 21
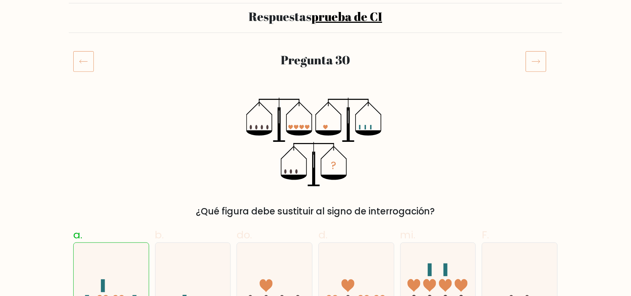
scroll to position [47, 0]
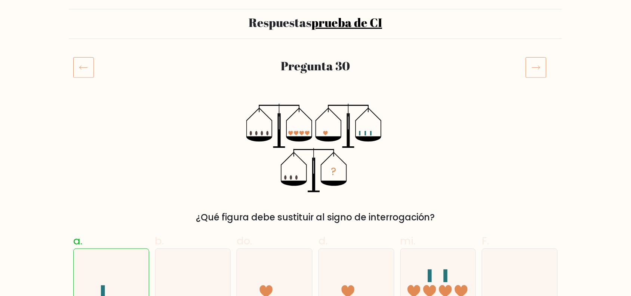
click at [538, 62] on icon at bounding box center [535, 67] width 21 height 21
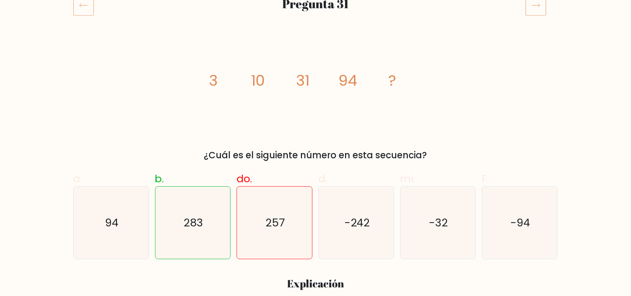
scroll to position [93, 0]
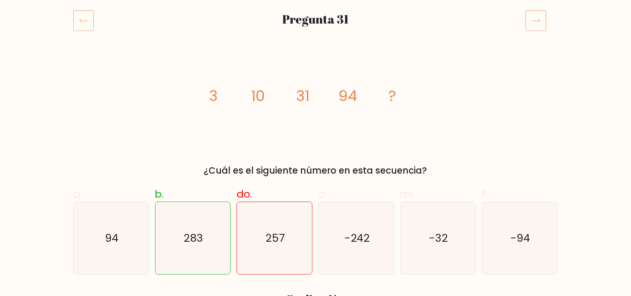
click at [537, 16] on icon at bounding box center [535, 20] width 21 height 21
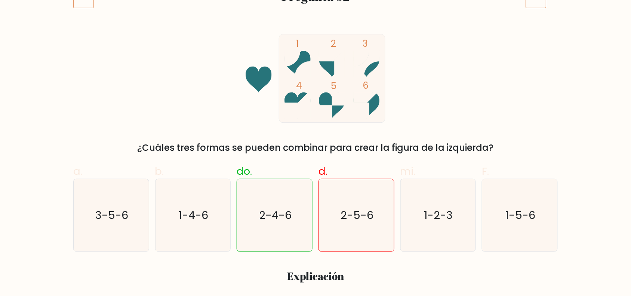
scroll to position [93, 0]
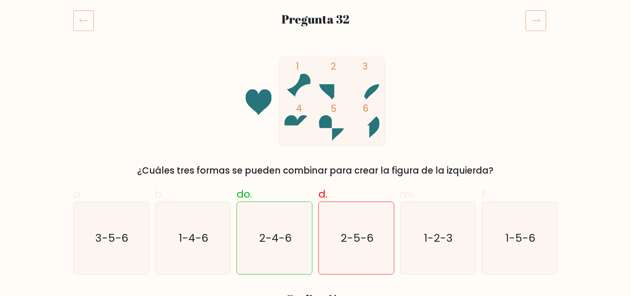
click at [532, 28] on icon at bounding box center [535, 20] width 21 height 21
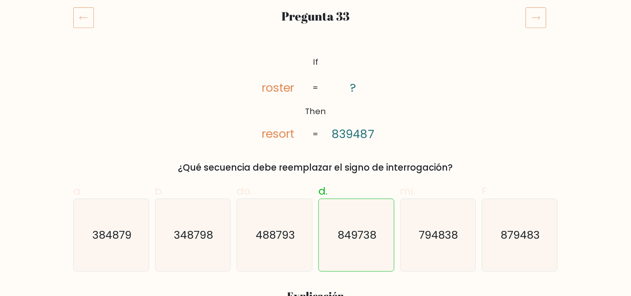
scroll to position [47, 0]
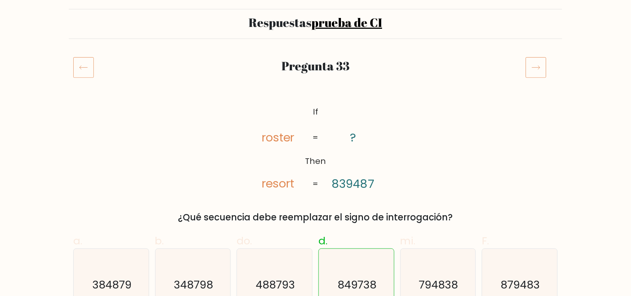
click at [528, 67] on icon at bounding box center [535, 67] width 21 height 21
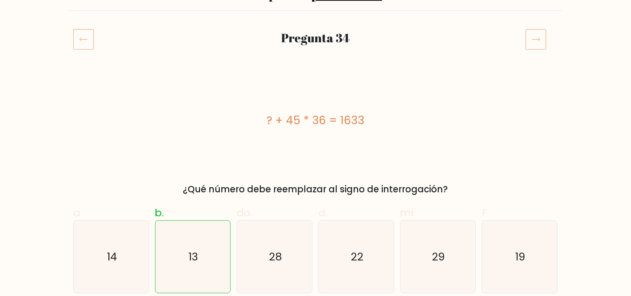
scroll to position [47, 0]
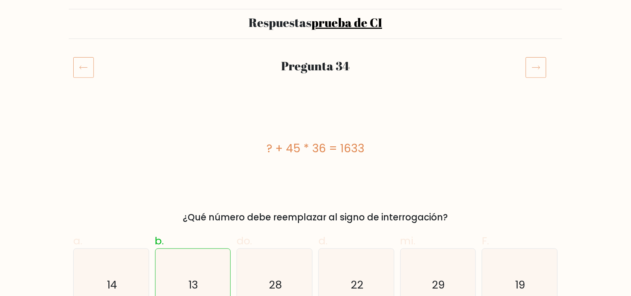
click at [533, 70] on icon at bounding box center [535, 67] width 21 height 21
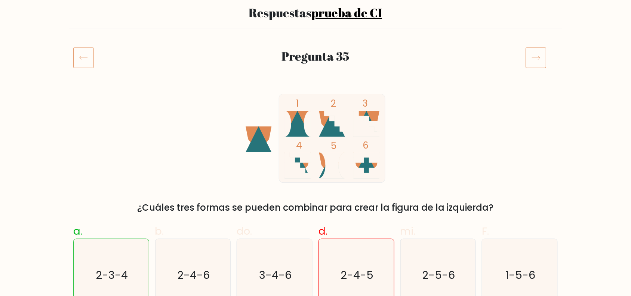
scroll to position [47, 0]
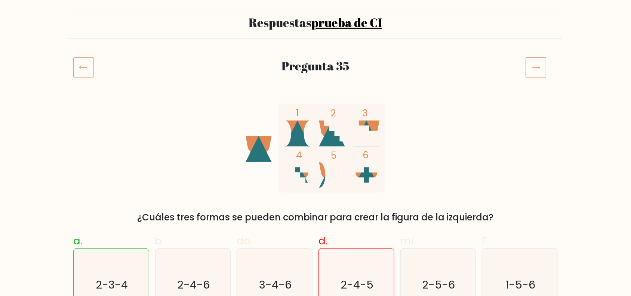
click at [541, 65] on icon at bounding box center [535, 67] width 21 height 21
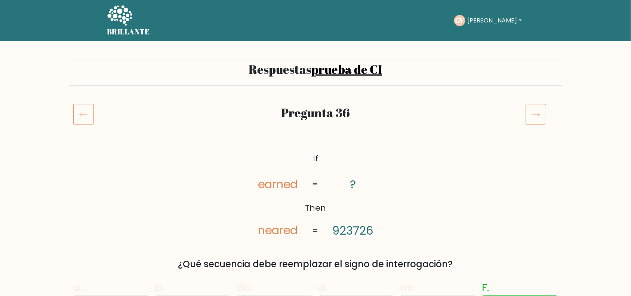
click at [542, 110] on icon at bounding box center [535, 114] width 21 height 21
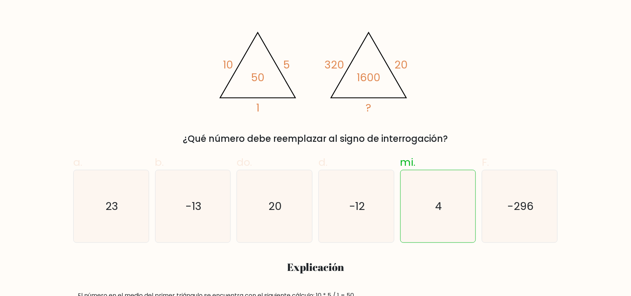
scroll to position [93, 0]
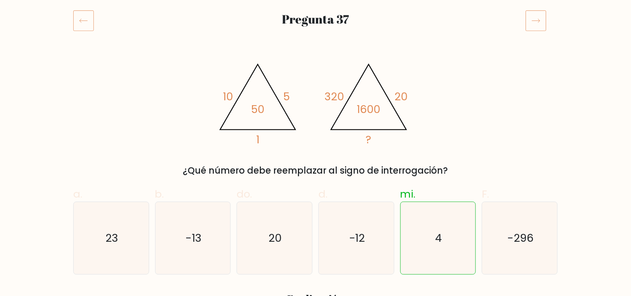
click at [541, 24] on icon at bounding box center [535, 20] width 21 height 21
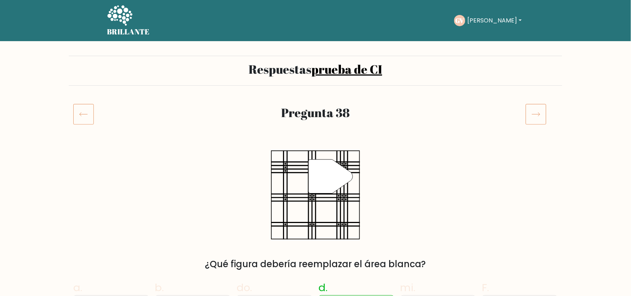
click at [533, 112] on icon at bounding box center [535, 114] width 21 height 21
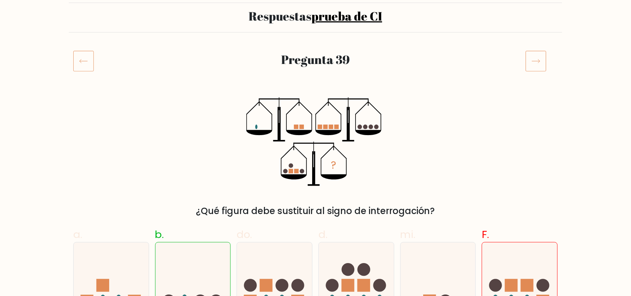
scroll to position [47, 0]
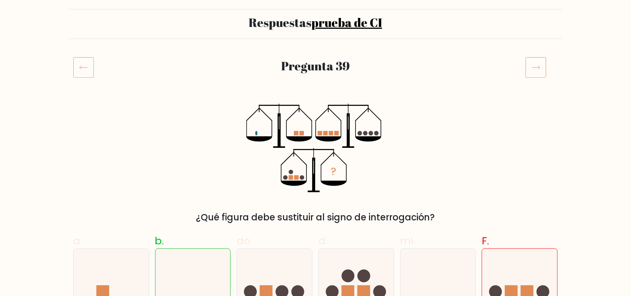
click at [529, 67] on icon at bounding box center [535, 67] width 21 height 21
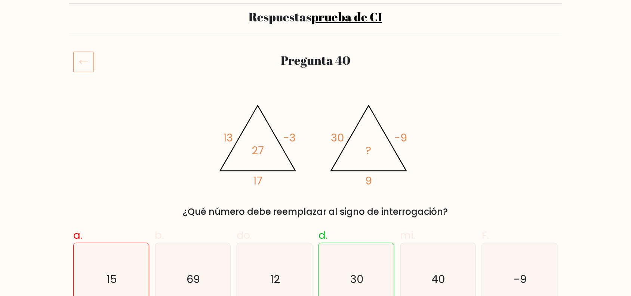
scroll to position [47, 0]
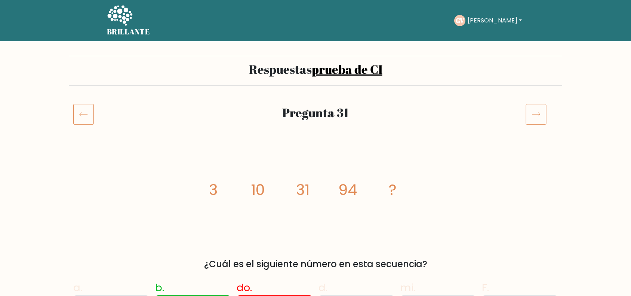
scroll to position [93, 0]
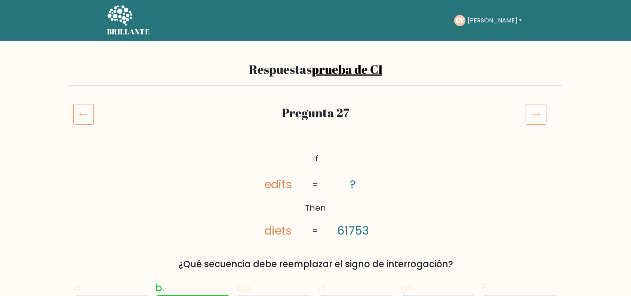
scroll to position [47, 0]
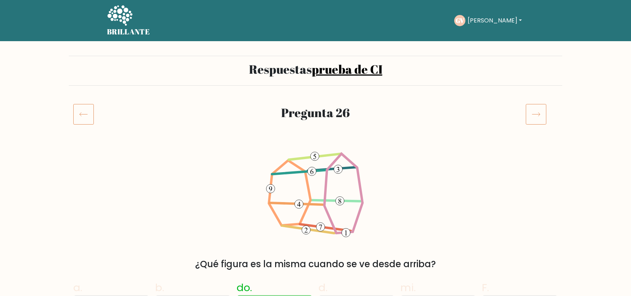
scroll to position [93, 0]
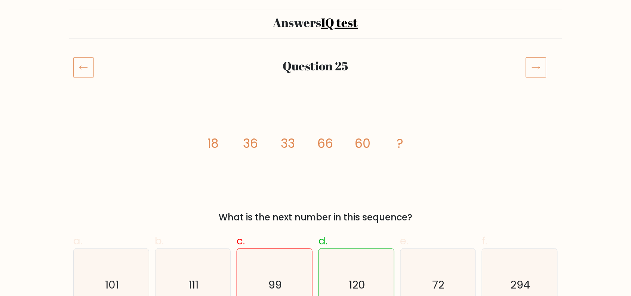
scroll to position [47, 0]
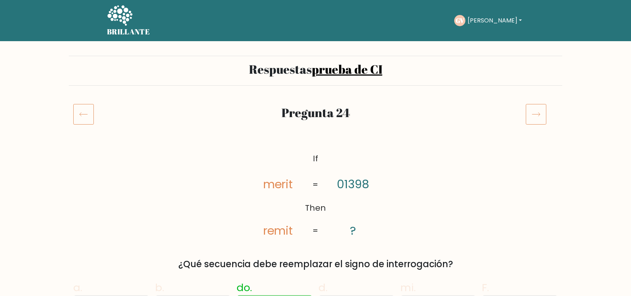
scroll to position [47, 0]
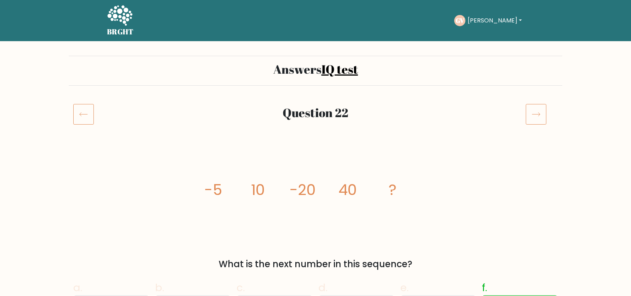
scroll to position [47, 0]
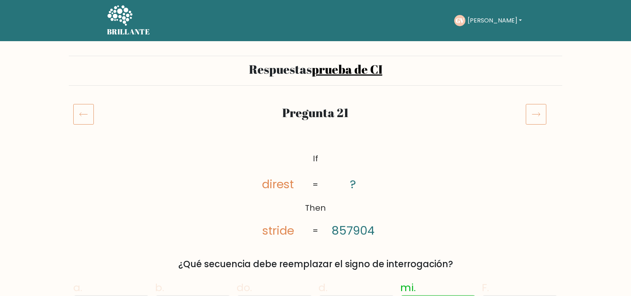
scroll to position [47, 0]
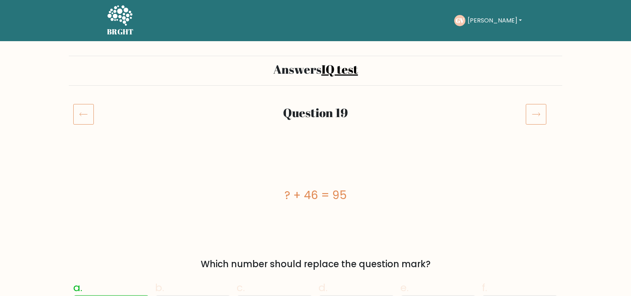
scroll to position [47, 0]
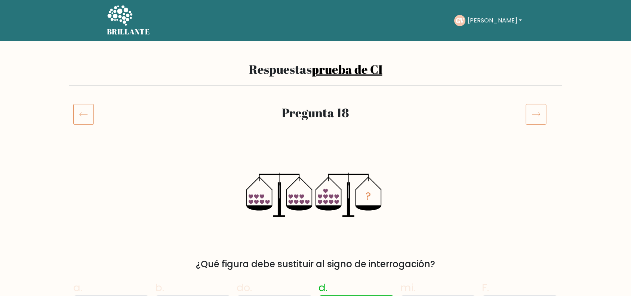
scroll to position [47, 0]
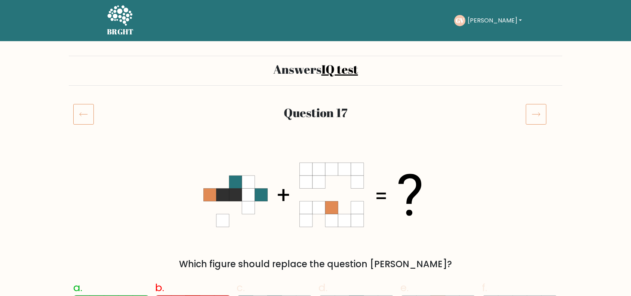
scroll to position [93, 0]
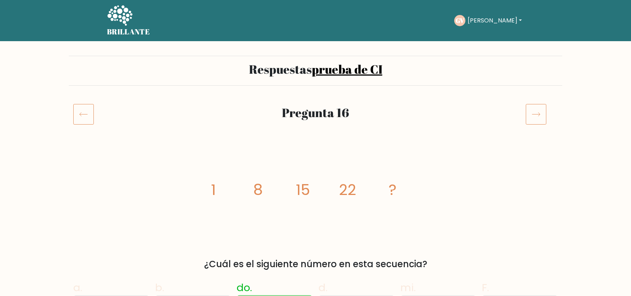
scroll to position [47, 0]
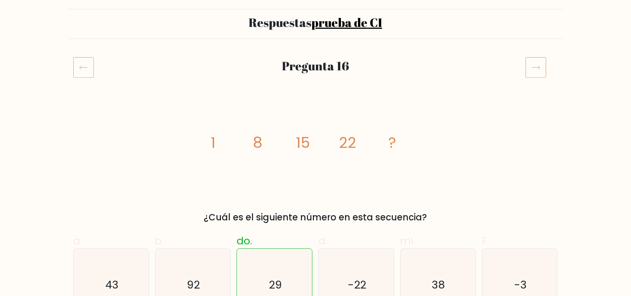
click at [88, 65] on icon at bounding box center [83, 67] width 21 height 21
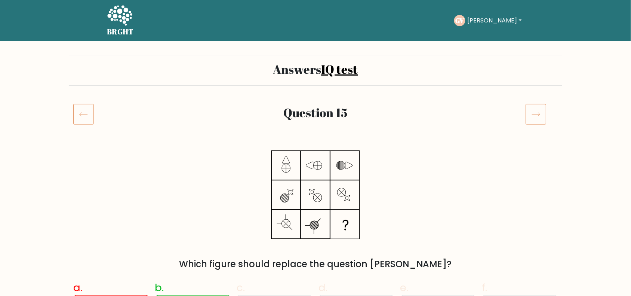
click at [81, 126] on div "Question 15" at bounding box center [315, 123] width 493 height 39
click at [82, 116] on icon at bounding box center [83, 114] width 21 height 21
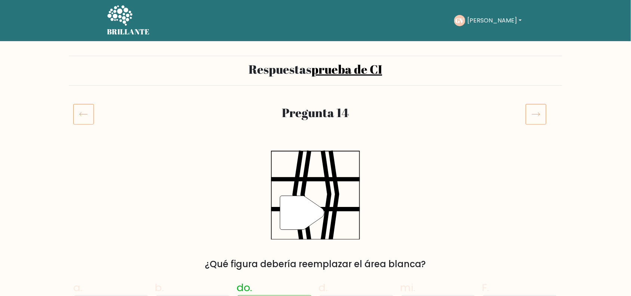
drag, startPoint x: 0, startPoint y: 0, endPoint x: 81, endPoint y: 116, distance: 141.6
click at [81, 116] on icon at bounding box center [83, 114] width 21 height 21
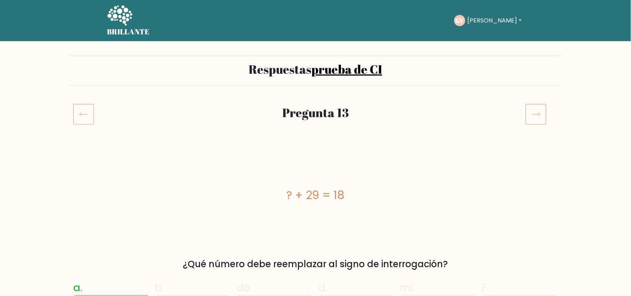
click at [81, 116] on icon at bounding box center [83, 114] width 21 height 21
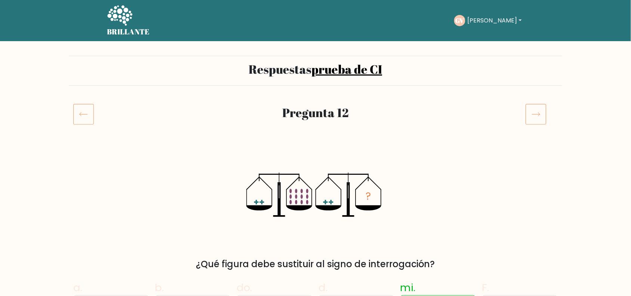
click at [81, 116] on icon at bounding box center [83, 114] width 21 height 21
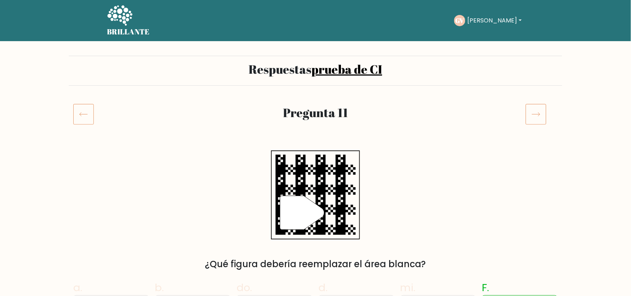
click at [81, 116] on icon at bounding box center [83, 114] width 21 height 21
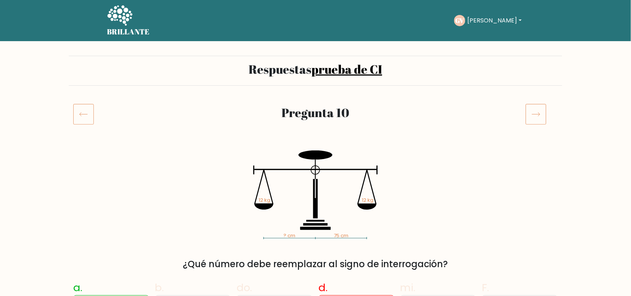
click at [81, 116] on icon at bounding box center [83, 114] width 21 height 21
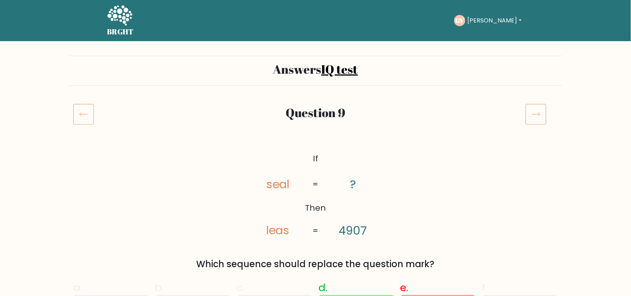
click at [81, 116] on icon at bounding box center [83, 114] width 21 height 21
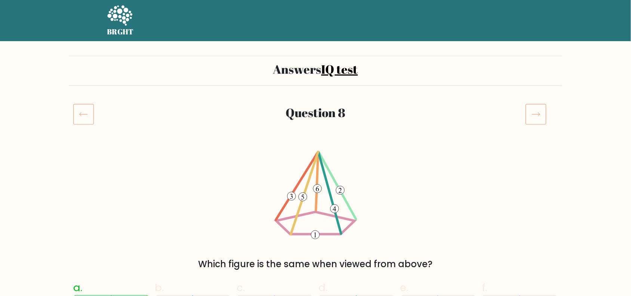
click at [81, 116] on icon at bounding box center [83, 114] width 21 height 21
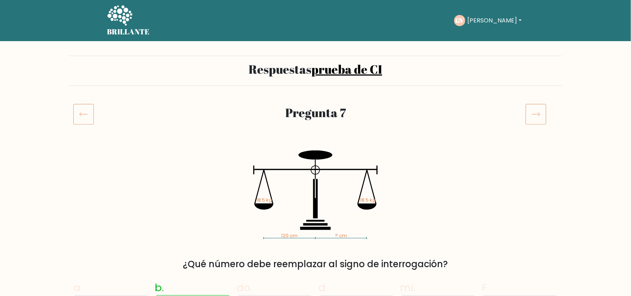
click at [485, 23] on font "[PERSON_NAME]" at bounding box center [492, 20] width 50 height 9
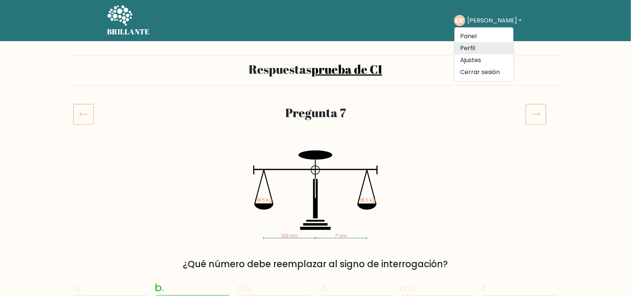
click at [475, 47] on font "Perfil" at bounding box center [467, 48] width 15 height 9
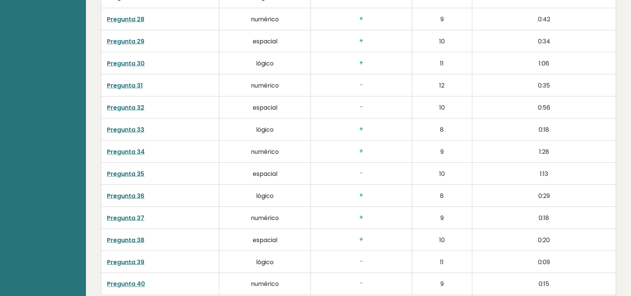
scroll to position [1938, 0]
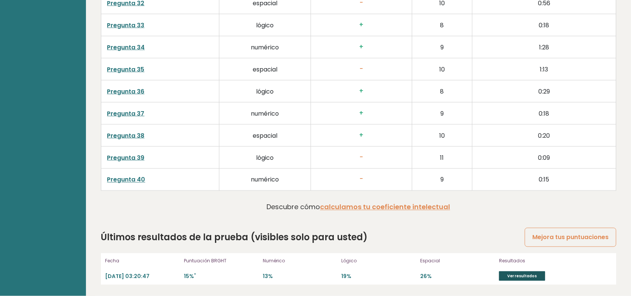
click at [509, 278] on font "Ver resultados" at bounding box center [522, 276] width 30 height 6
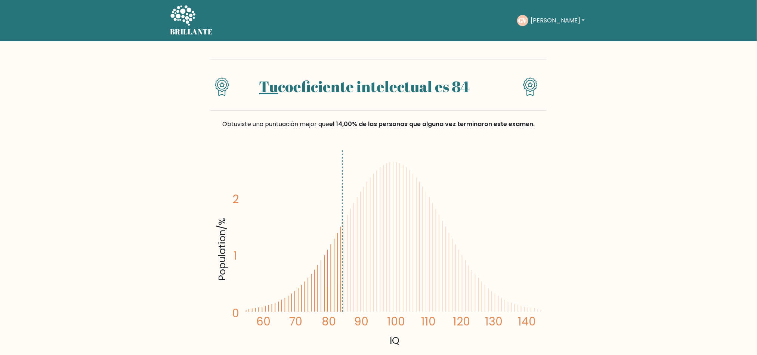
drag, startPoint x: 553, startPoint y: 0, endPoint x: 52, endPoint y: 190, distance: 536.4
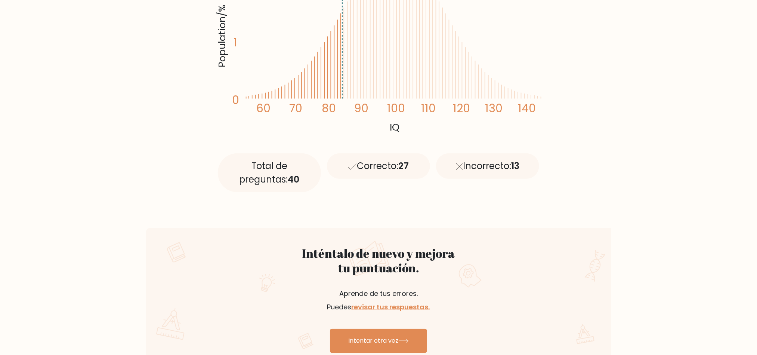
scroll to position [406, 0]
